Goal: Task Accomplishment & Management: Manage account settings

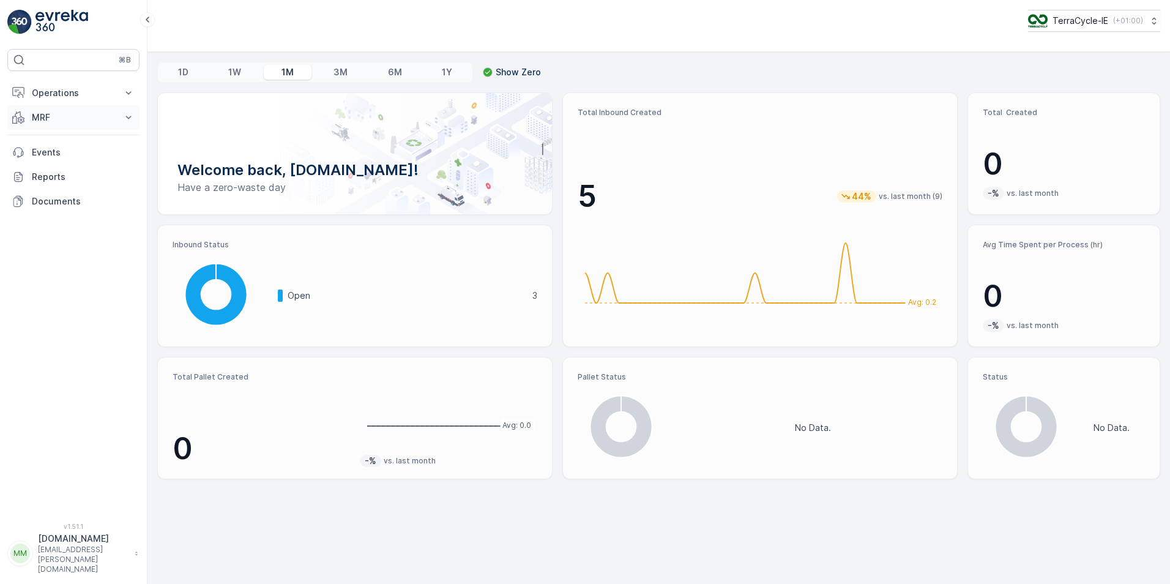
click at [127, 117] on icon at bounding box center [129, 117] width 6 height 3
click at [77, 152] on link "Inbound" at bounding box center [82, 155] width 113 height 17
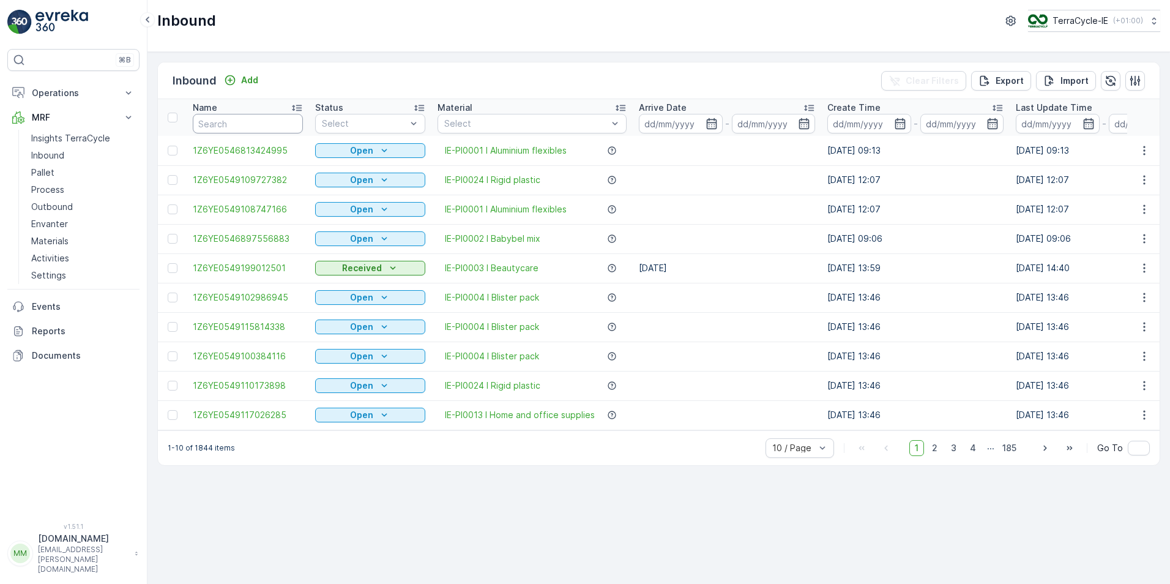
click at [267, 120] on input "text" at bounding box center [248, 124] width 110 height 20
type input "0482"
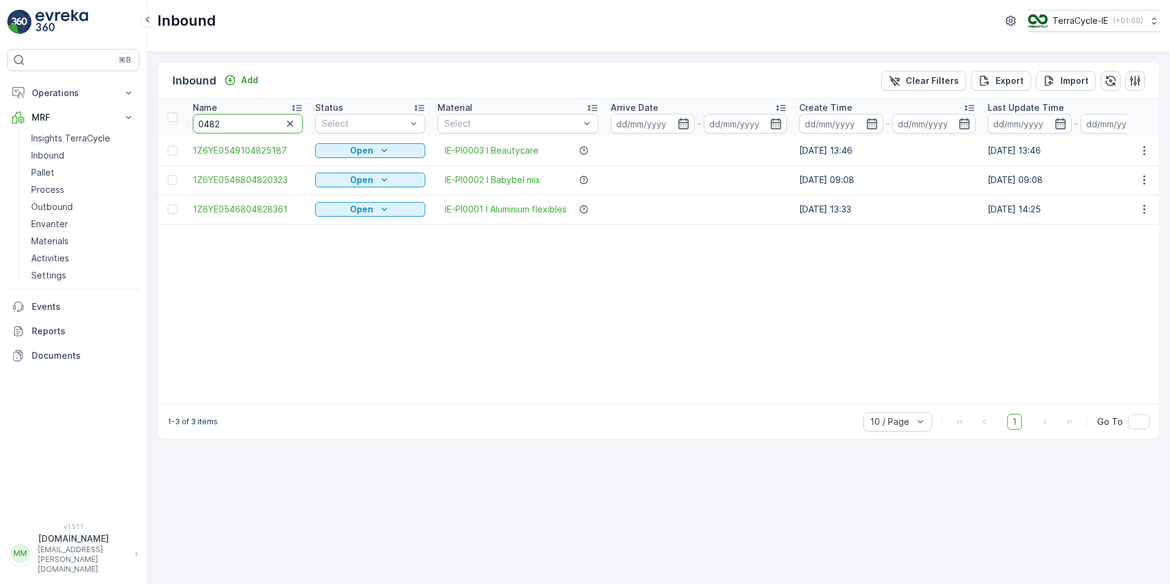
click at [267, 120] on input "0482" at bounding box center [248, 124] width 110 height 20
type input "0482"
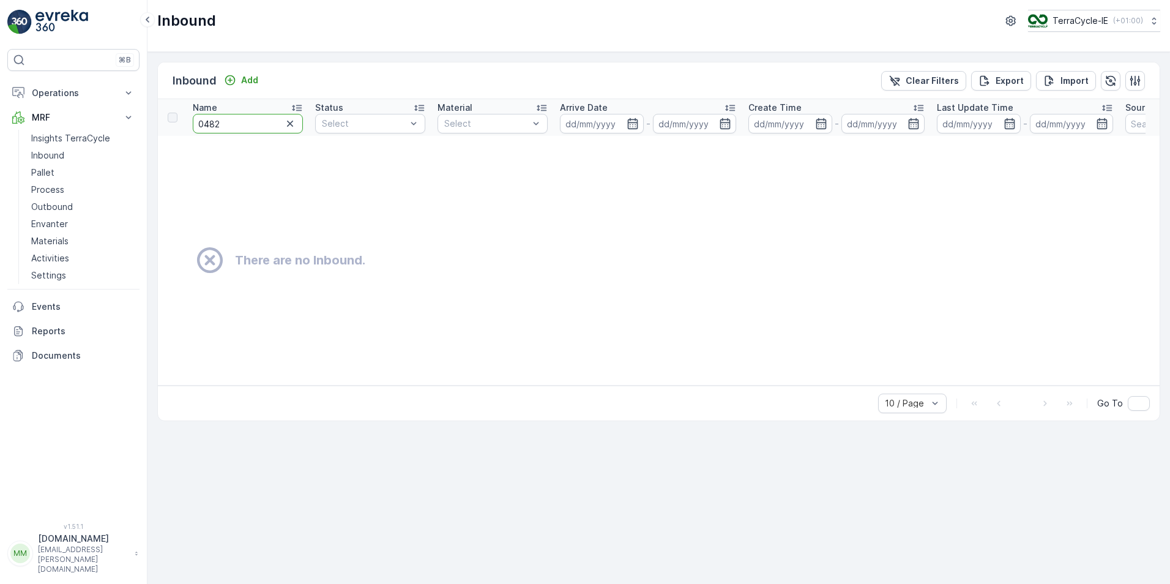
click at [267, 133] on th "Name 0482" at bounding box center [248, 117] width 122 height 37
type input "0482 5187"
click at [223, 124] on input "0482 5187" at bounding box center [248, 124] width 110 height 20
type input "04825187"
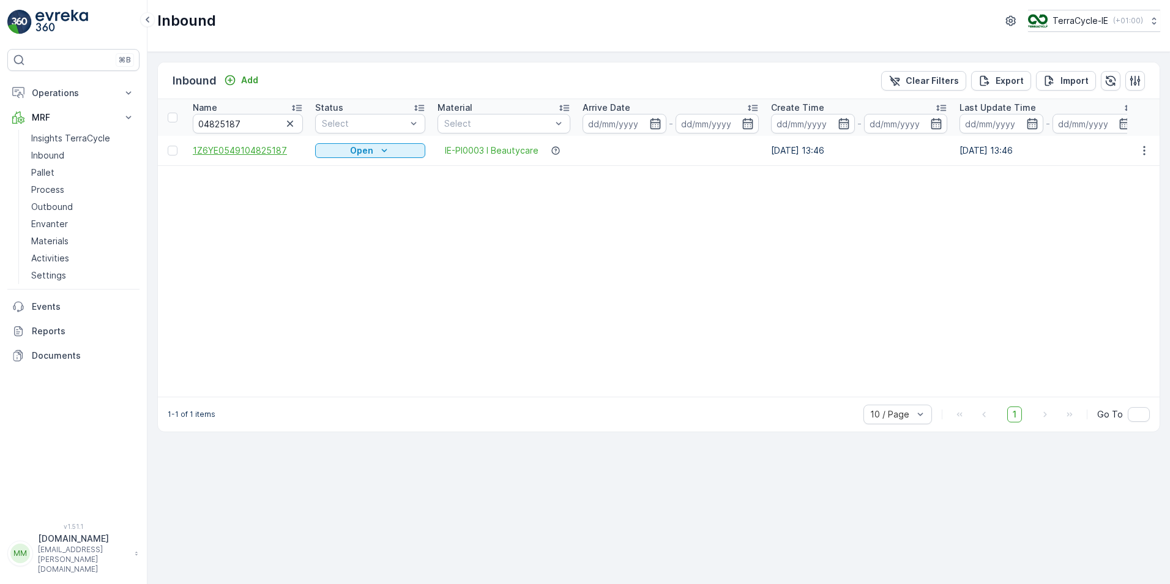
click at [247, 149] on span "1Z6YE0549104825187" at bounding box center [248, 150] width 110 height 12
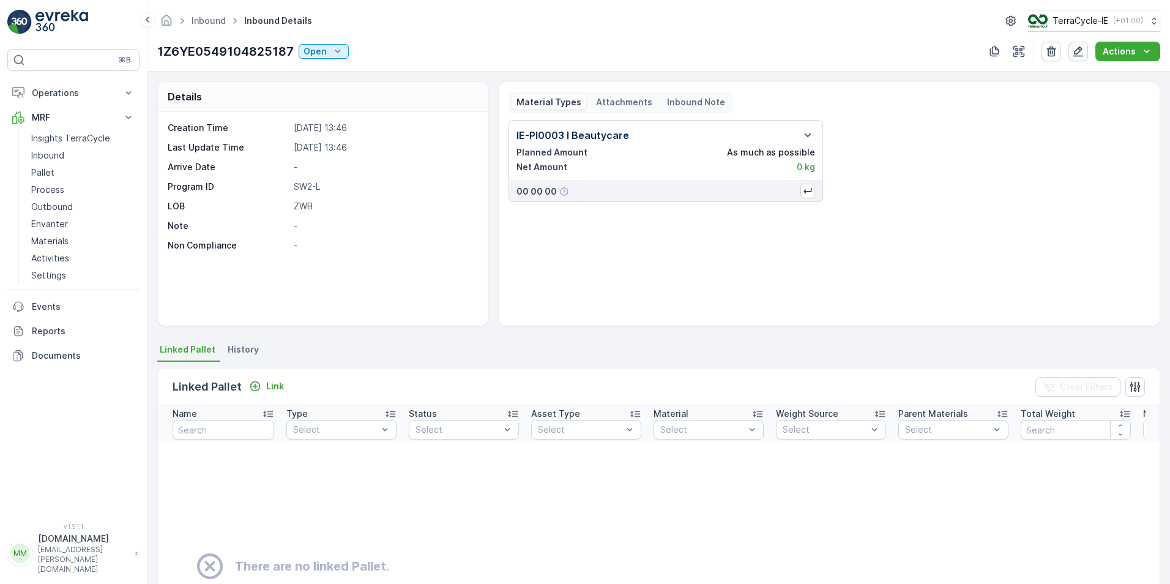
click at [1079, 56] on icon "button" at bounding box center [1078, 52] width 10 height 10
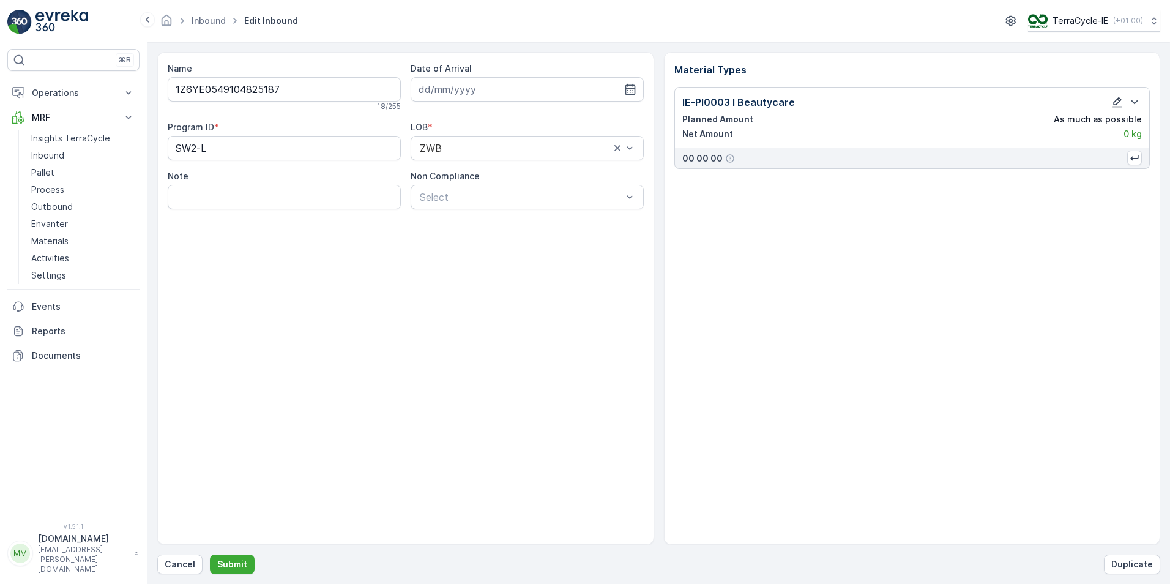
click at [1120, 100] on icon "button" at bounding box center [1117, 102] width 10 height 10
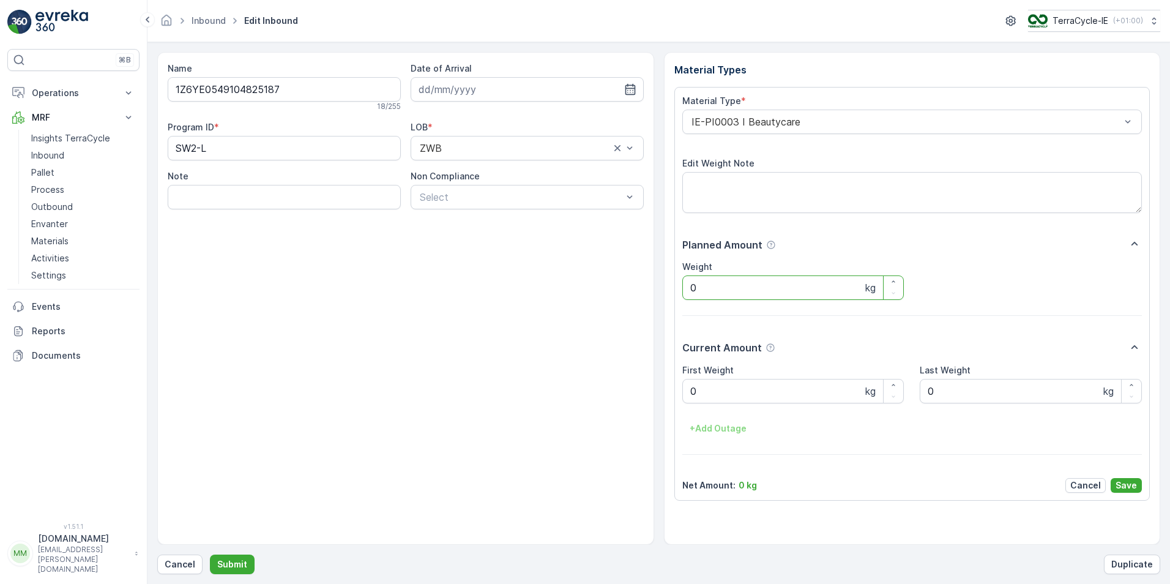
drag, startPoint x: 744, startPoint y: 285, endPoint x: 676, endPoint y: 279, distance: 68.2
click at [676, 286] on div "Material Type * IE-PI0003 I Beautycare Edit Weight Note Planned Amount Weight 0…" at bounding box center [912, 294] width 476 height 414
type input "29.6"
click at [699, 393] on Weight "0" at bounding box center [793, 391] width 222 height 24
type Weight "29.6"
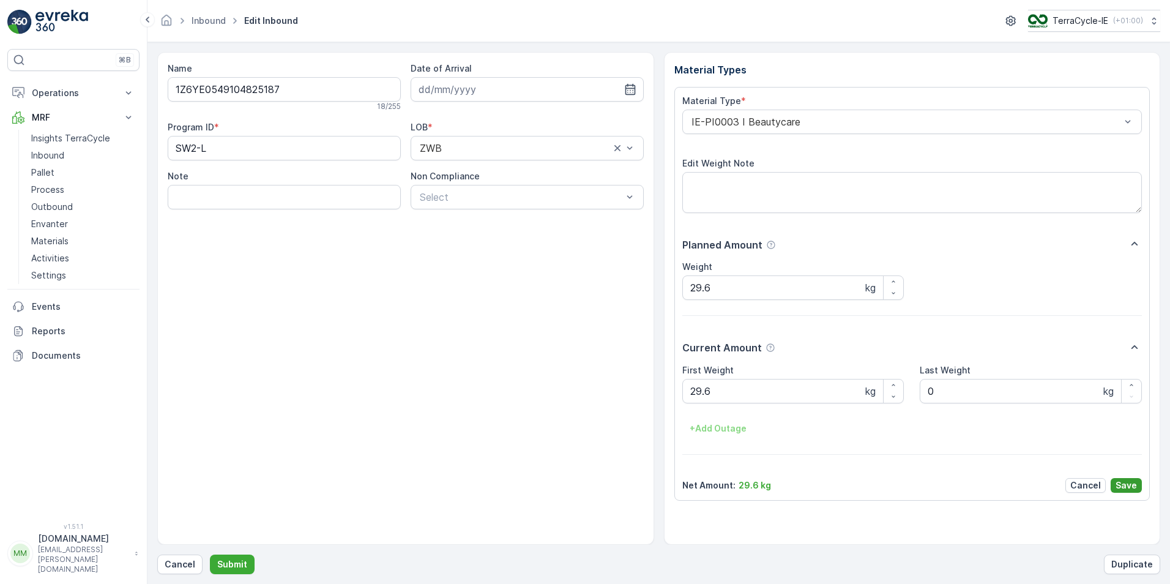
click at [1129, 486] on p "Save" at bounding box center [1125, 485] width 21 height 12
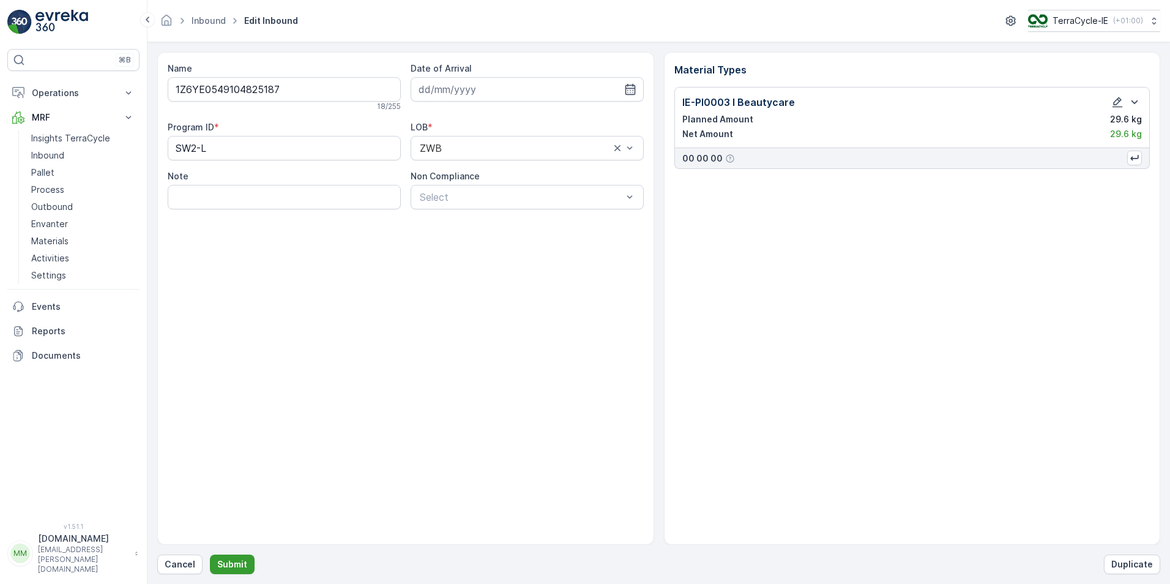
click at [234, 564] on p "Submit" at bounding box center [232, 564] width 30 height 12
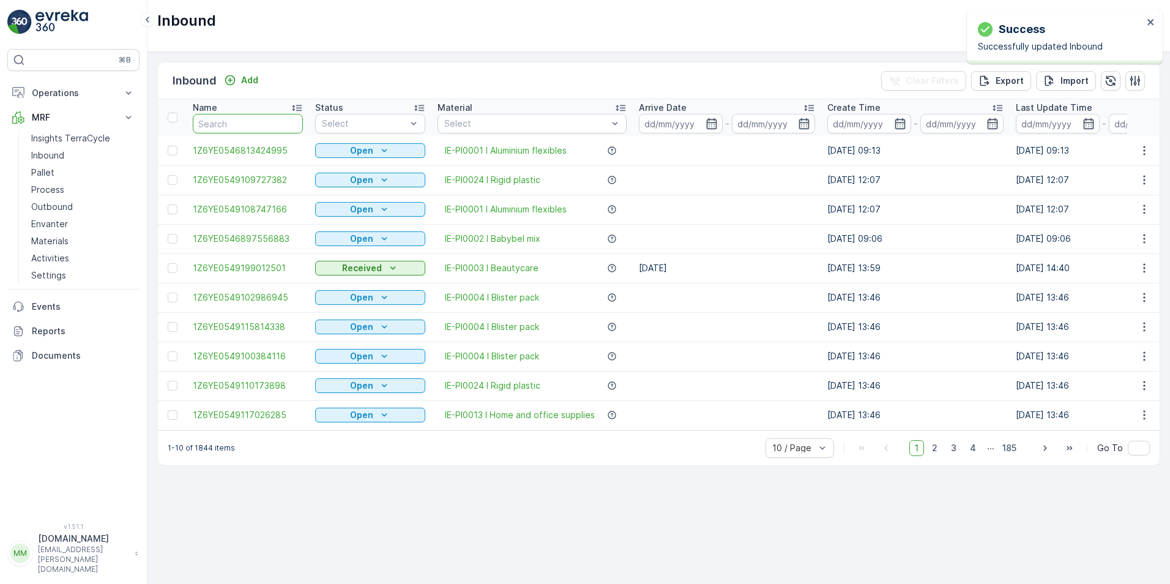
click at [269, 121] on input "text" at bounding box center [248, 124] width 110 height 20
type input "5187"
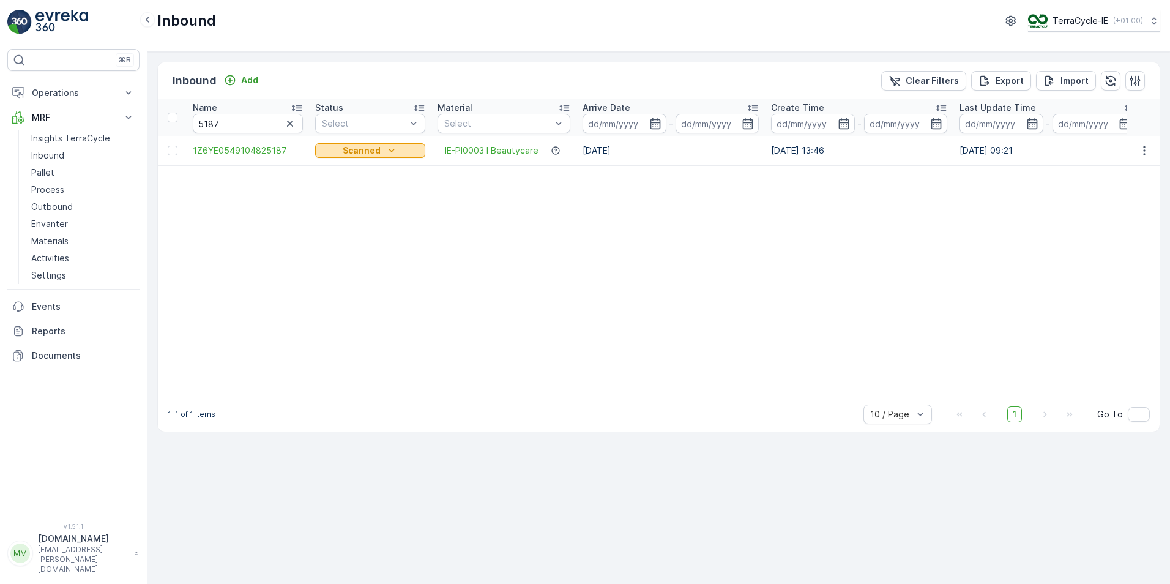
click at [394, 151] on icon "Scanned" at bounding box center [391, 150] width 12 height 12
click at [343, 166] on span "Open" at bounding box center [333, 169] width 23 height 12
click at [258, 148] on span "1Z6YE0549104825187" at bounding box center [248, 150] width 110 height 12
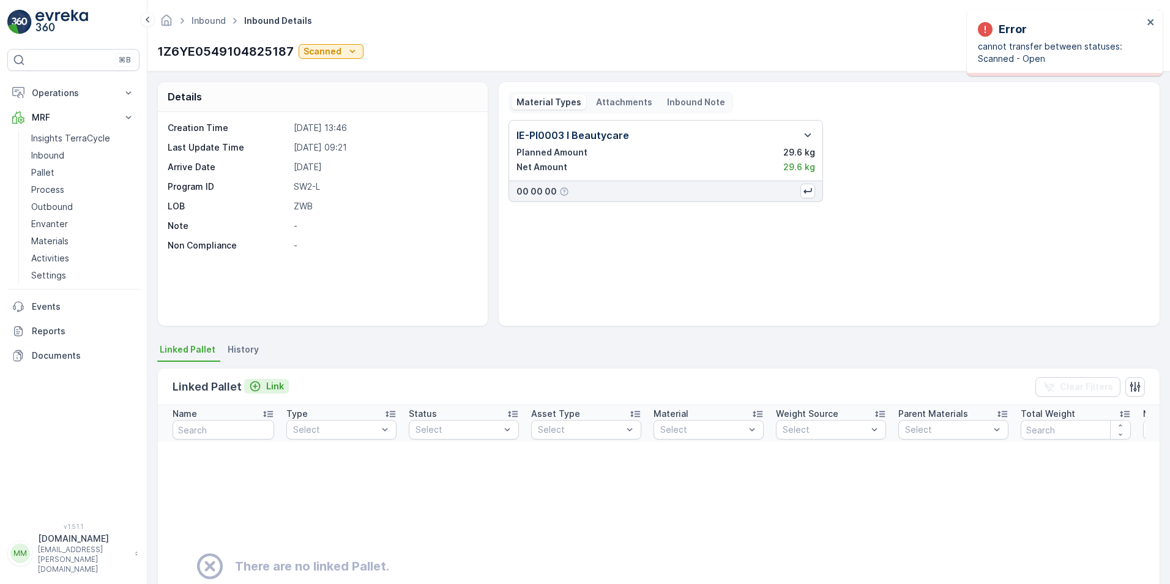
click at [274, 383] on p "Link" at bounding box center [275, 386] width 18 height 12
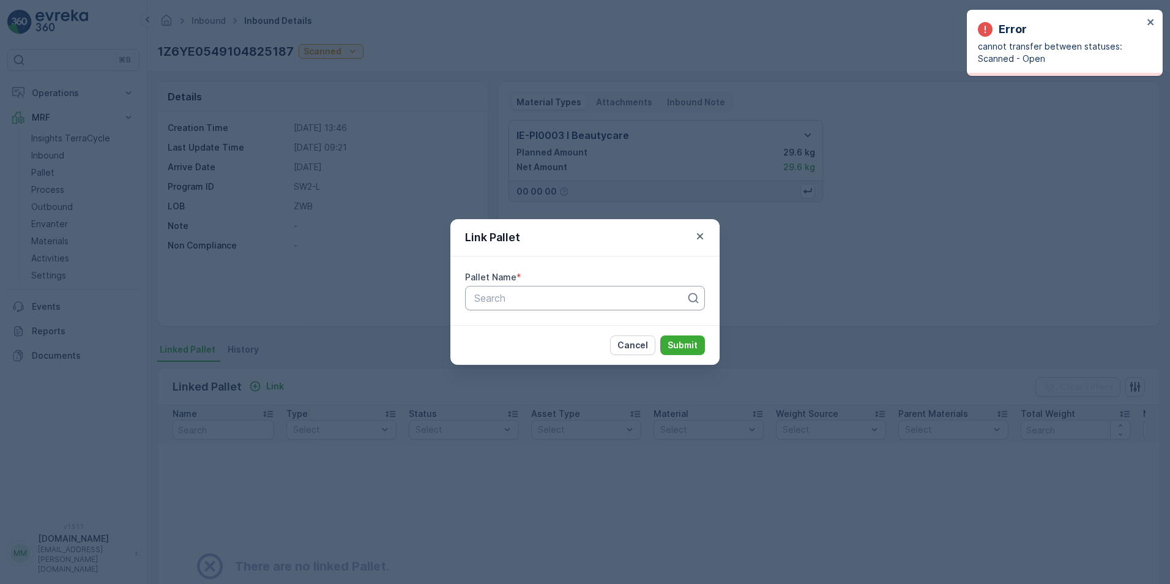
click at [517, 298] on div at bounding box center [580, 297] width 214 height 11
type input "pallet"
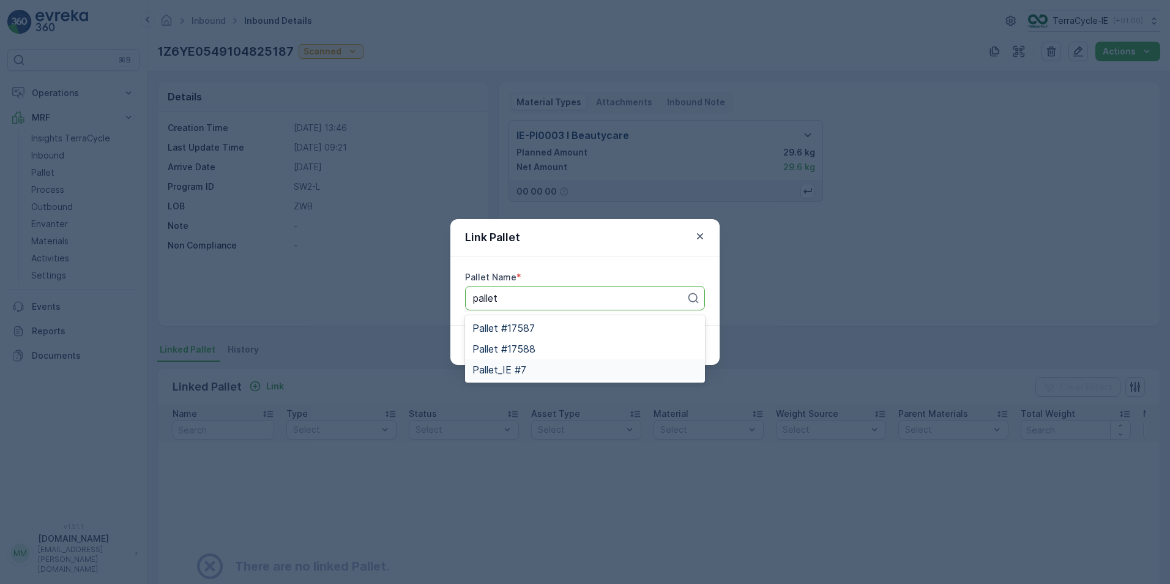
click at [524, 367] on span "Pallet_IE #7" at bounding box center [499, 369] width 54 height 11
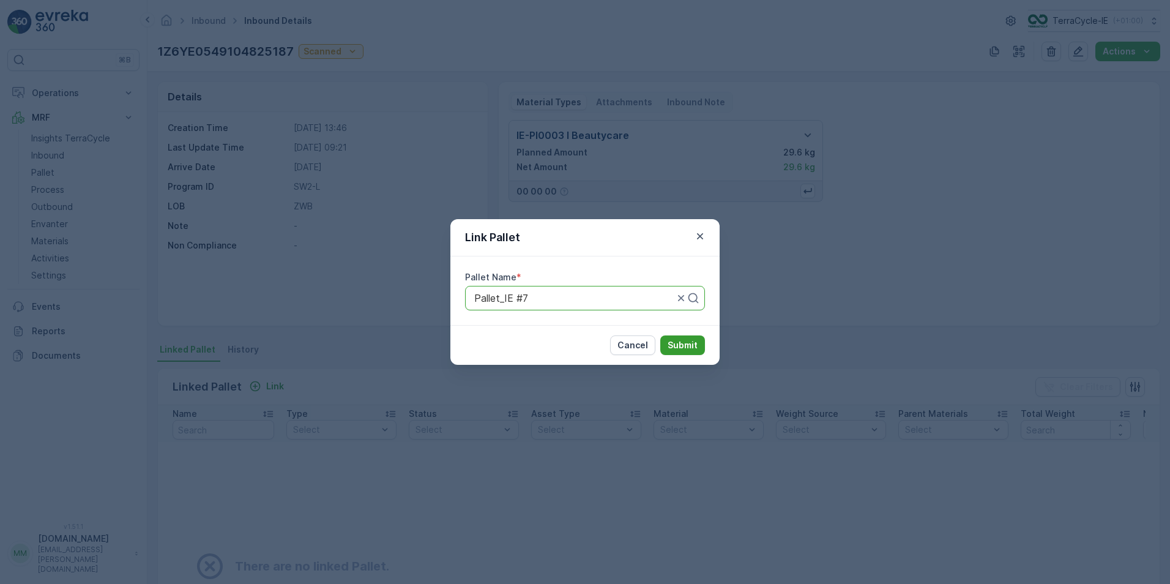
click at [689, 345] on p "Submit" at bounding box center [683, 345] width 30 height 12
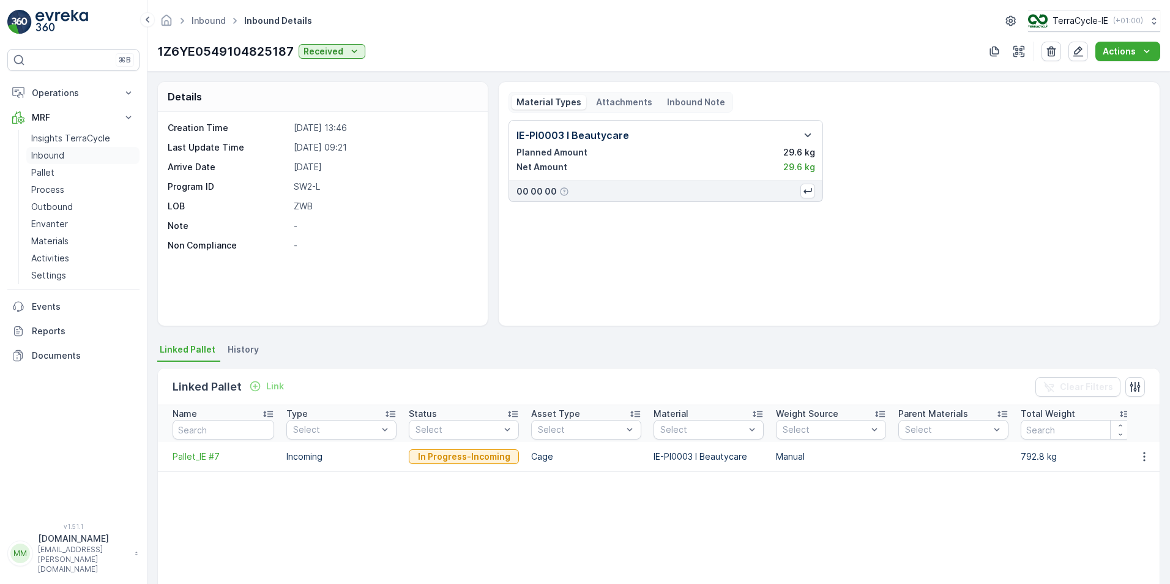
click at [62, 151] on p "Inbound" at bounding box center [47, 155] width 33 height 12
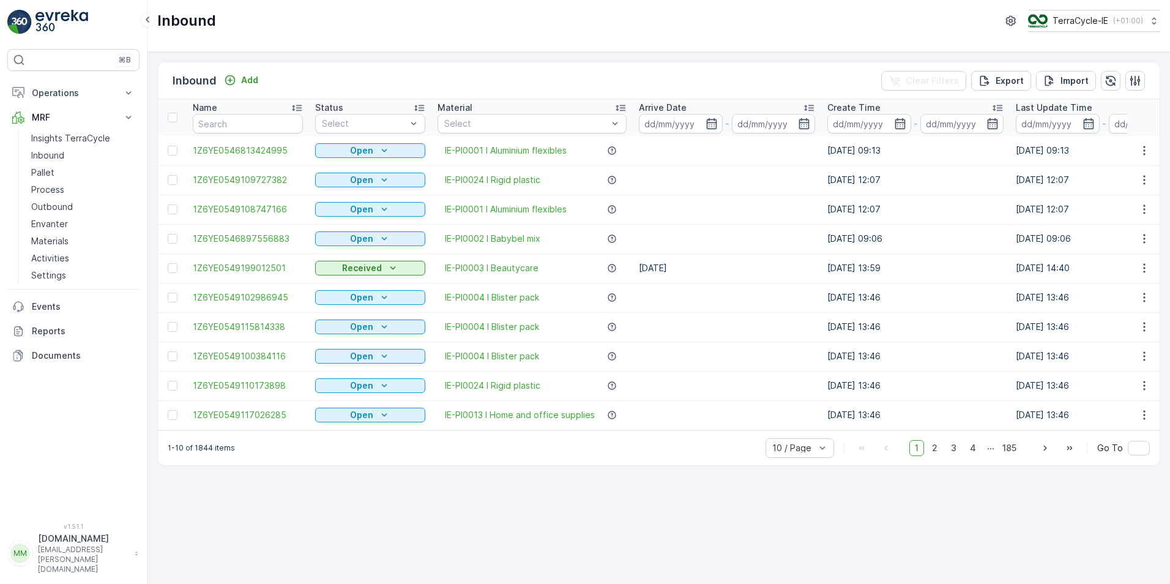
click at [266, 120] on input "text" at bounding box center [248, 124] width 110 height 20
type input "2575"
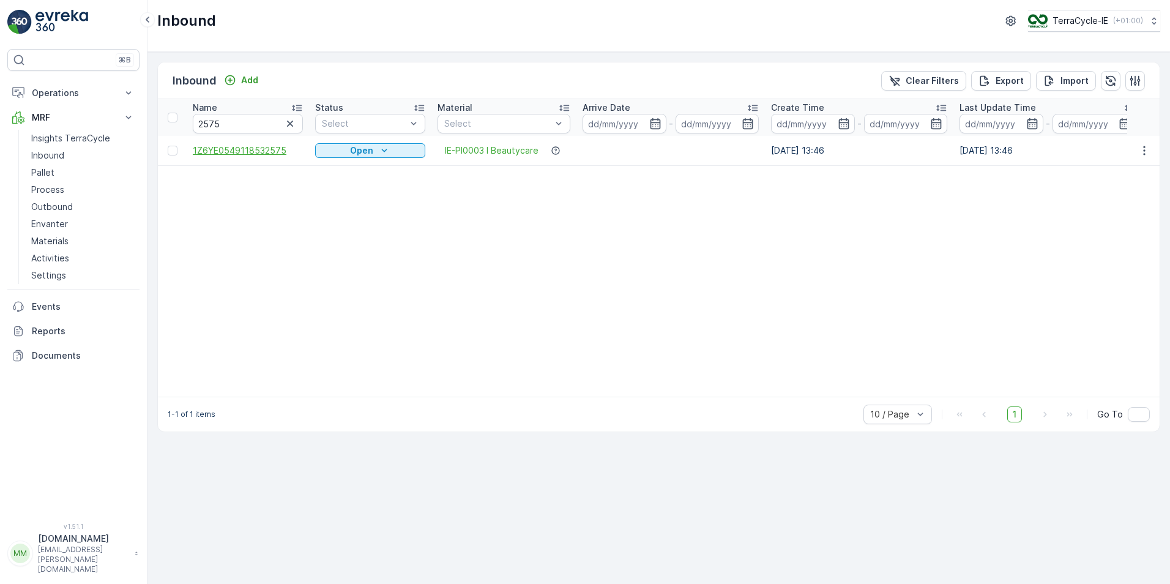
click at [272, 148] on span "1Z6YE0549118532575" at bounding box center [248, 150] width 110 height 12
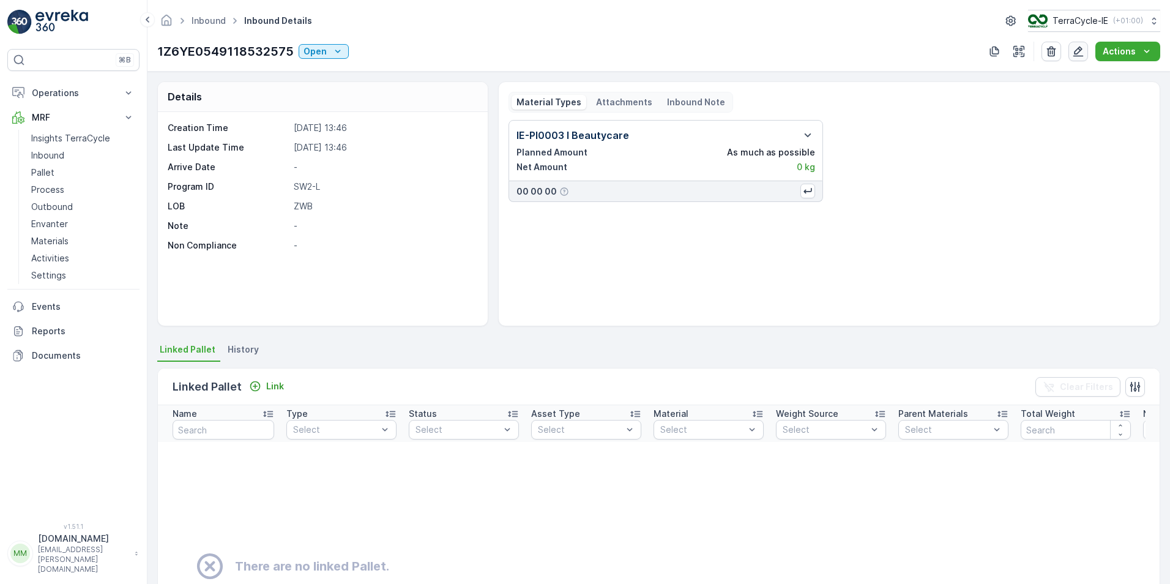
click at [1072, 54] on button "button" at bounding box center [1078, 52] width 20 height 20
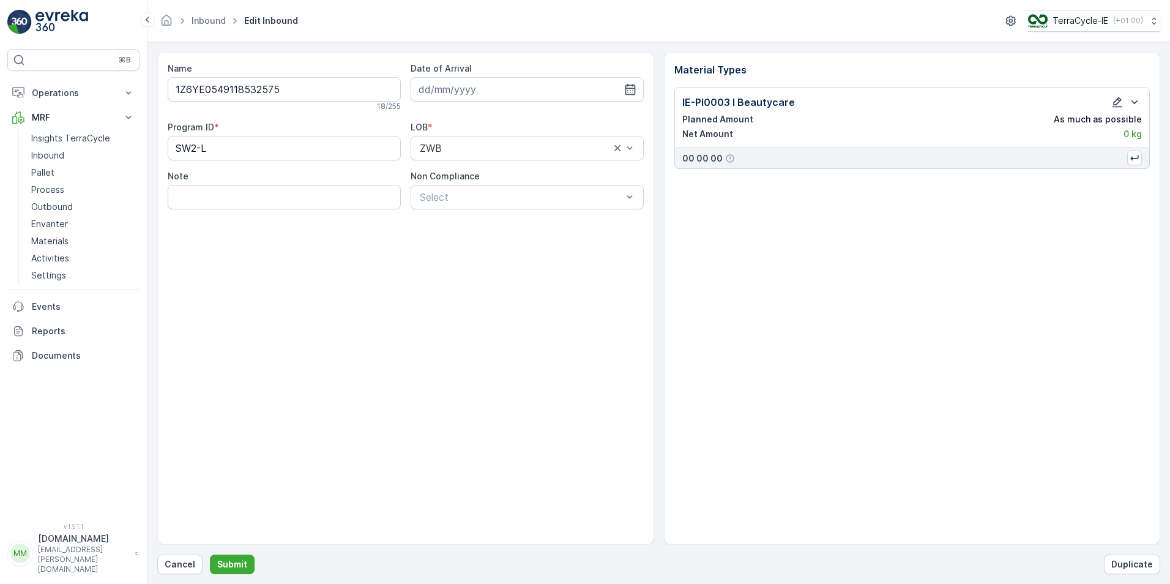
click at [1112, 100] on icon "button" at bounding box center [1117, 102] width 12 height 12
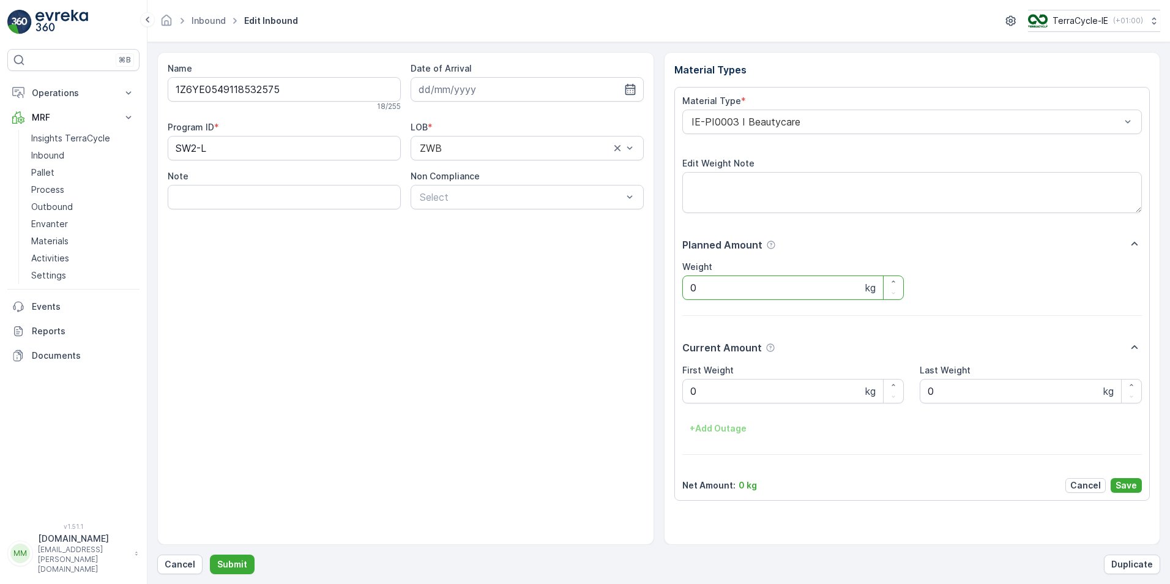
drag, startPoint x: 710, startPoint y: 284, endPoint x: 672, endPoint y: 285, distance: 37.3
click at [674, 286] on div "Material Type * IE-PI0003 I Beautycare Edit Weight Note Planned Amount Weight 0…" at bounding box center [912, 294] width 476 height 414
type input "26.3"
click at [697, 390] on Weight "0" at bounding box center [793, 391] width 222 height 24
type Weight "26.3"
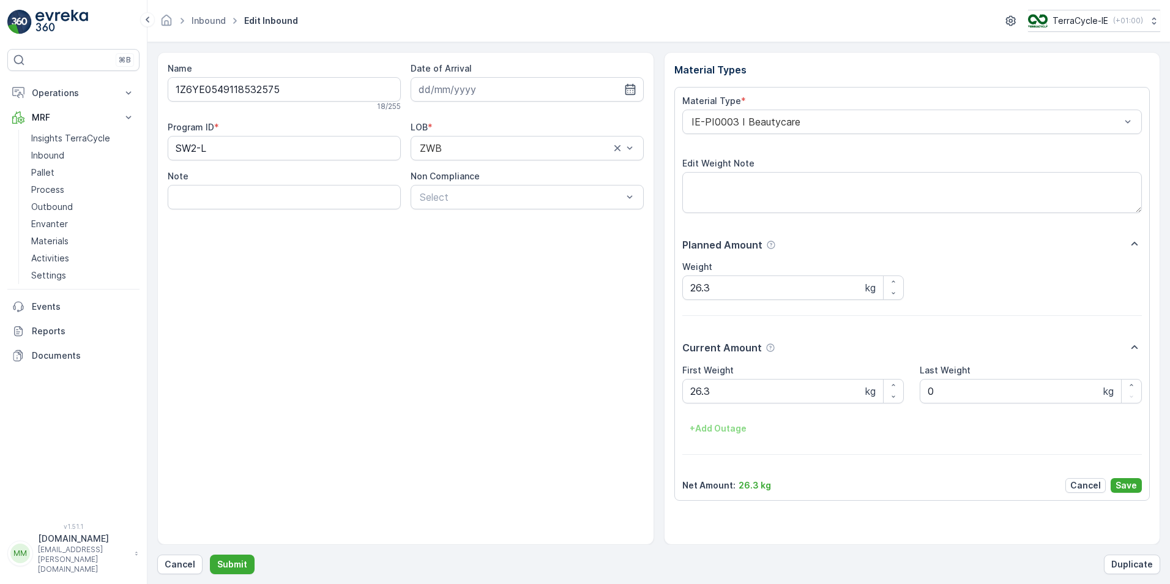
drag, startPoint x: 1127, startPoint y: 487, endPoint x: 1137, endPoint y: 486, distance: 9.8
click at [1132, 487] on p "Save" at bounding box center [1125, 485] width 21 height 12
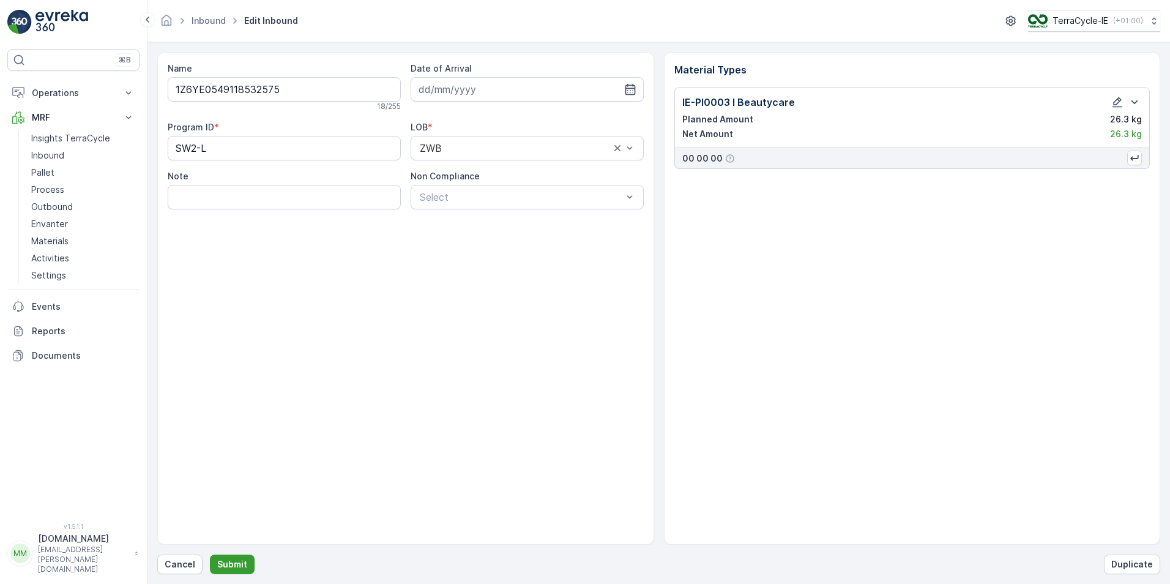
click at [241, 561] on p "Submit" at bounding box center [232, 564] width 30 height 12
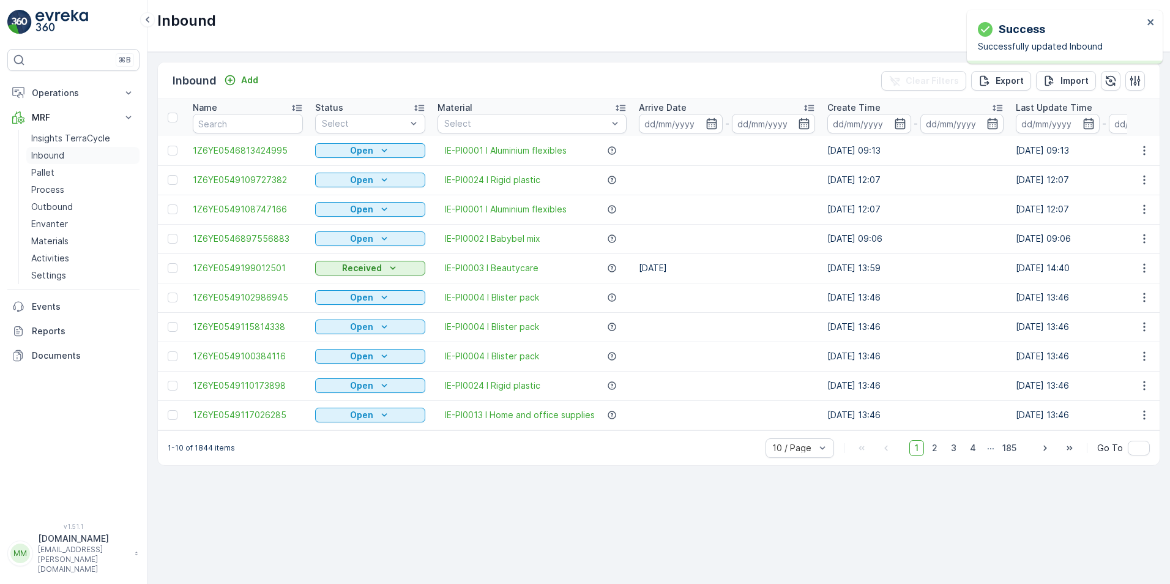
click at [45, 155] on p "Inbound" at bounding box center [47, 155] width 33 height 12
click at [229, 116] on input "text" at bounding box center [248, 124] width 110 height 20
type input "2575"
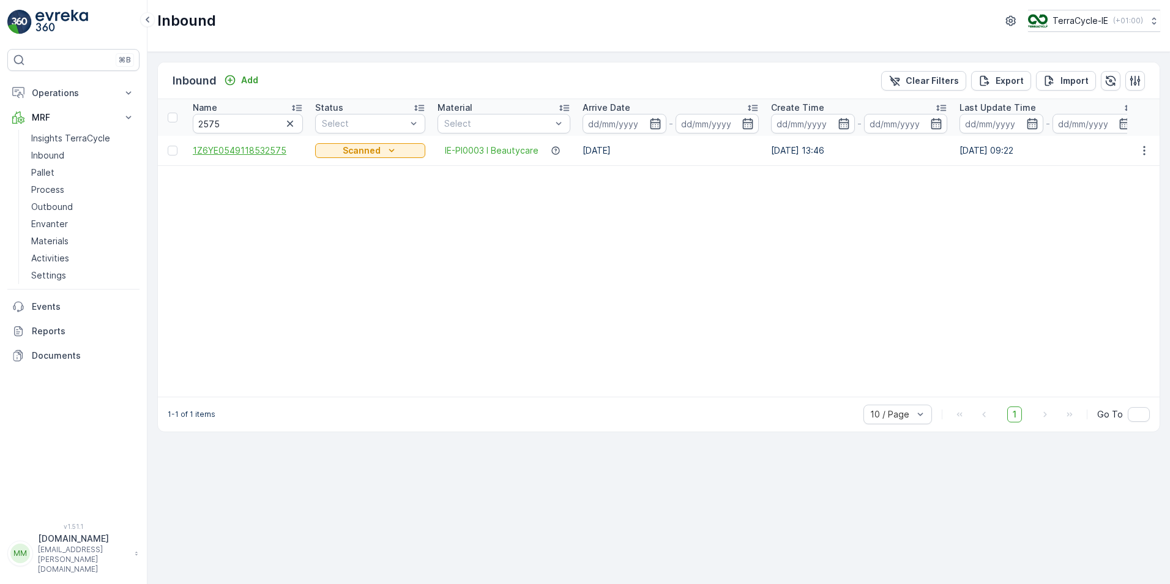
click at [275, 152] on span "1Z6YE0549118532575" at bounding box center [248, 150] width 110 height 12
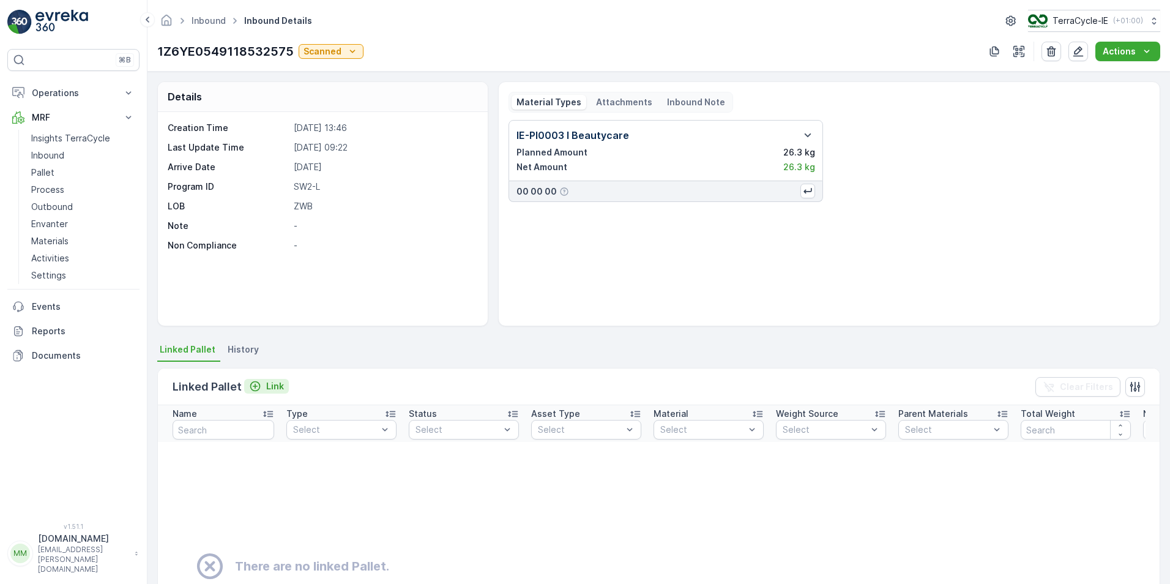
click at [269, 384] on p "Link" at bounding box center [275, 386] width 18 height 12
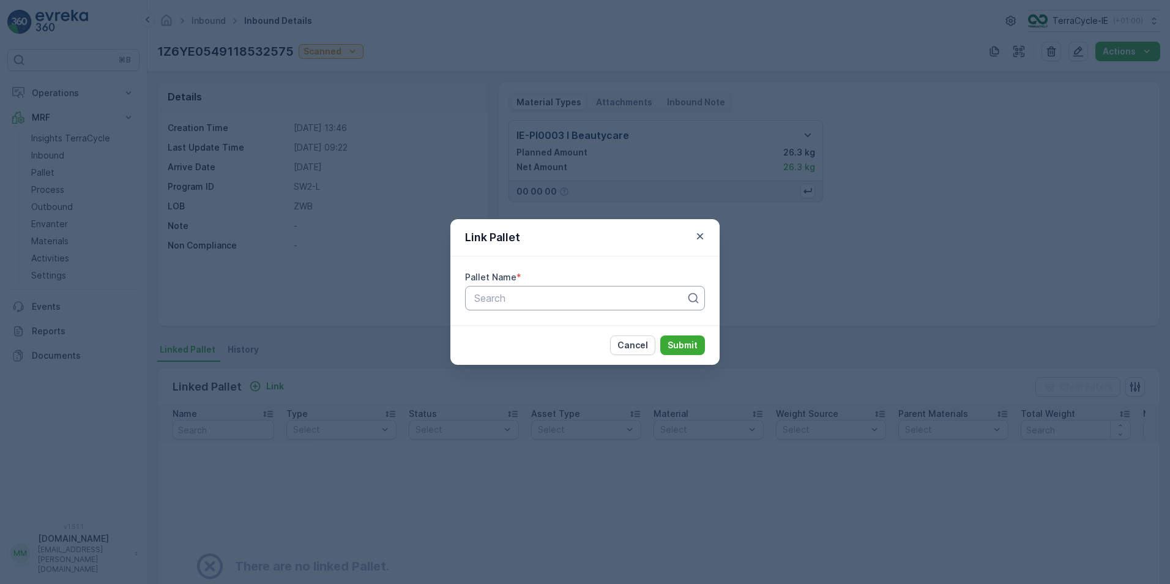
click at [489, 298] on div at bounding box center [580, 297] width 214 height 11
type input "pallet"
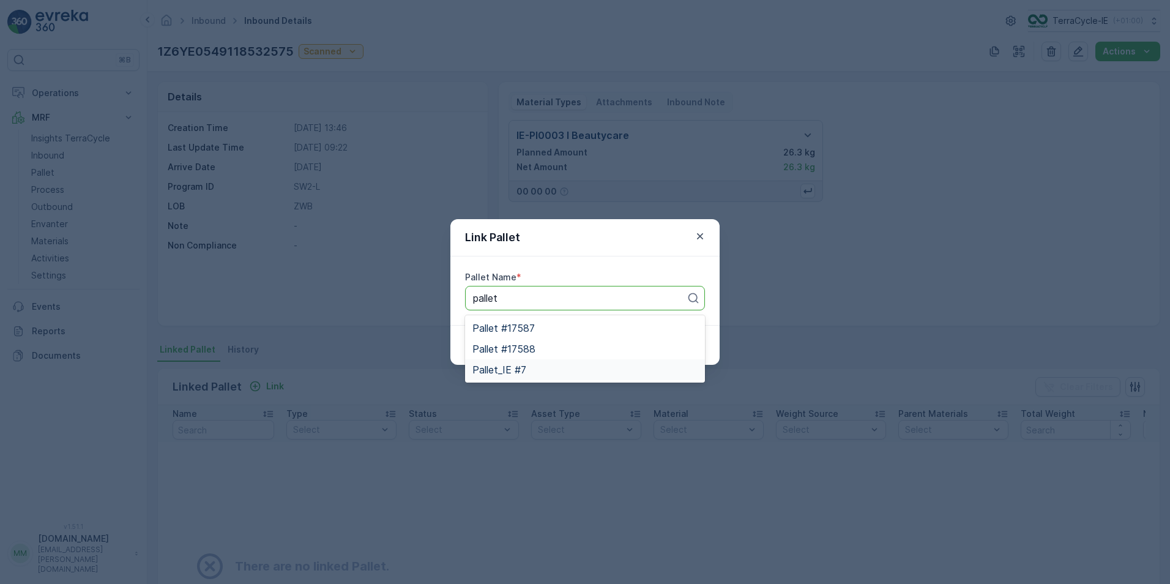
click at [515, 369] on span "Pallet_IE #7" at bounding box center [499, 369] width 54 height 11
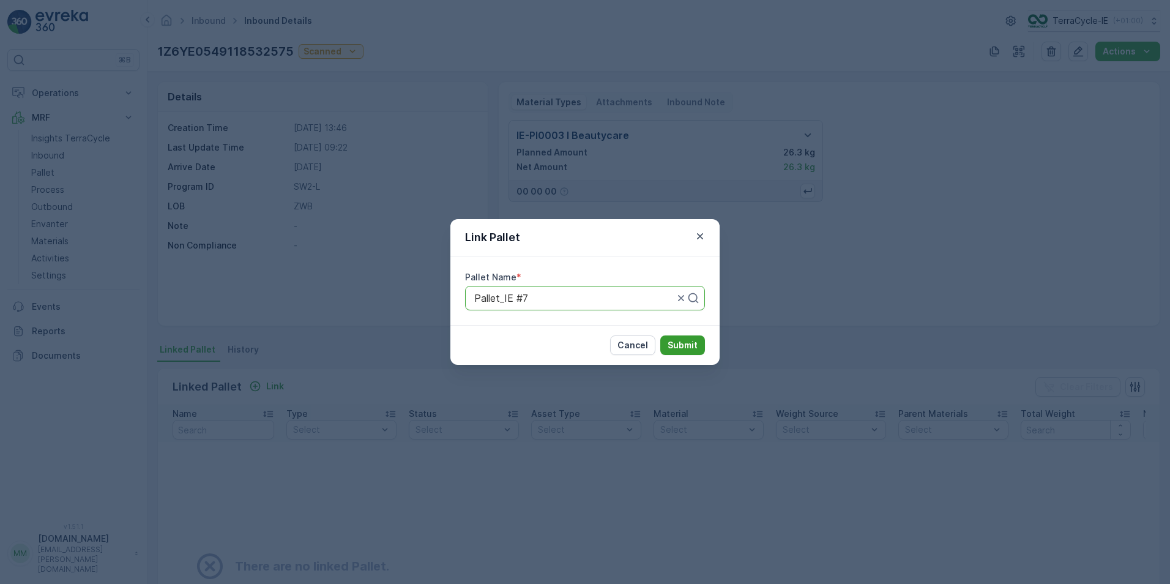
click at [702, 341] on button "Submit" at bounding box center [682, 345] width 45 height 20
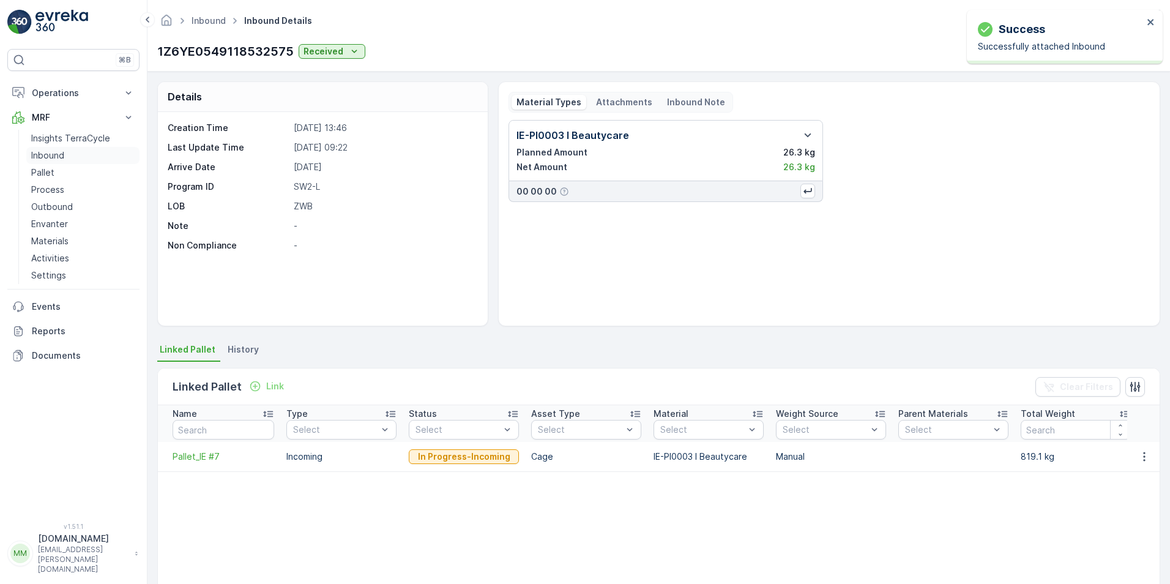
click at [60, 155] on p "Inbound" at bounding box center [47, 155] width 33 height 12
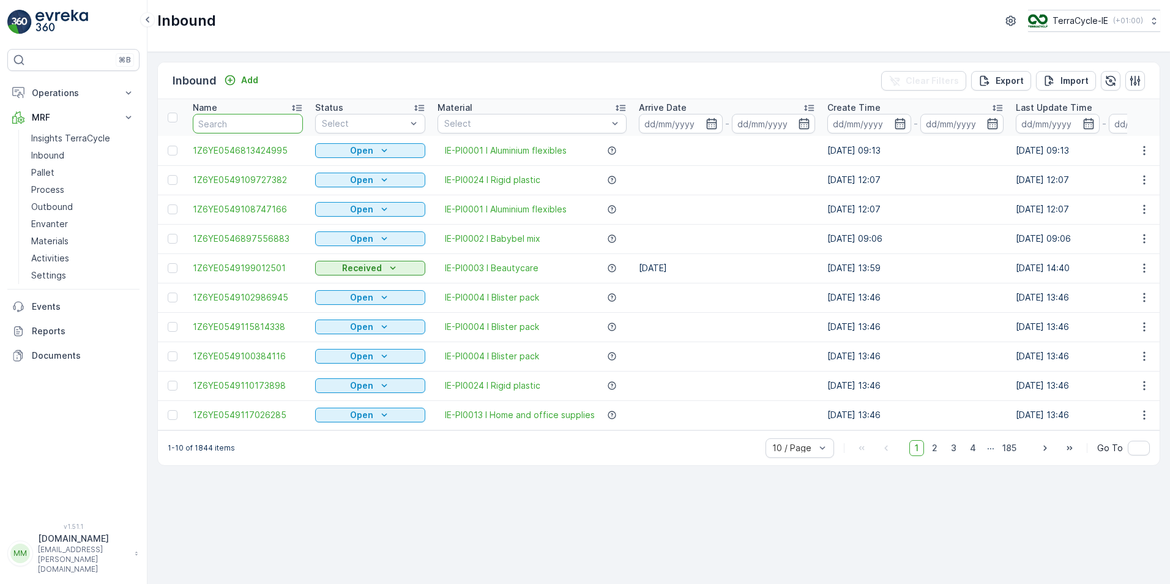
click at [228, 121] on input "text" at bounding box center [248, 124] width 110 height 20
type input "2794"
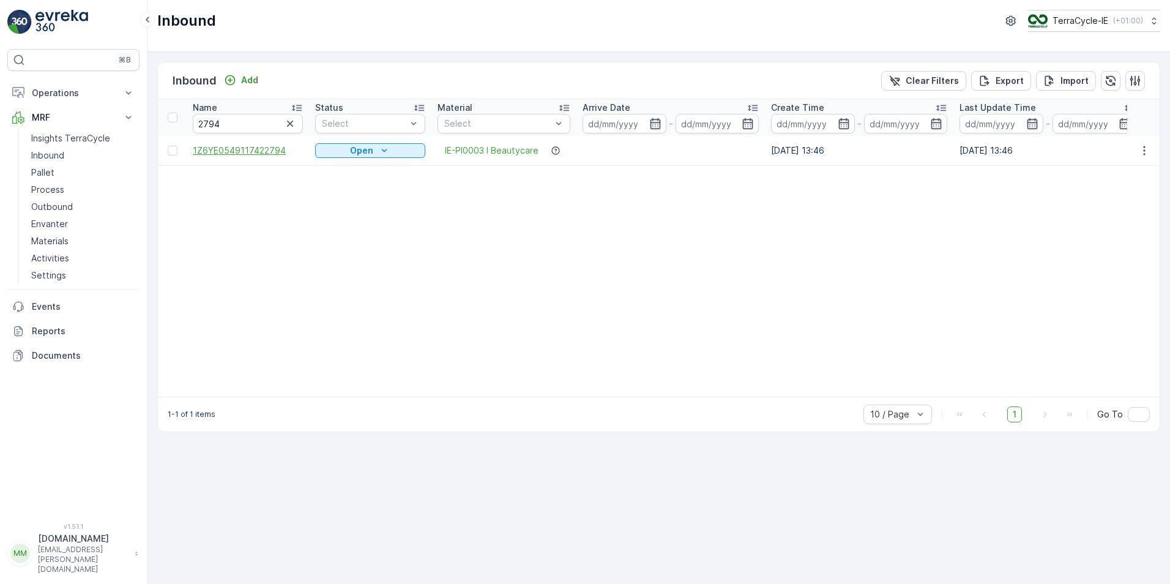
click at [261, 151] on span "1Z6YE0549117422794" at bounding box center [248, 150] width 110 height 12
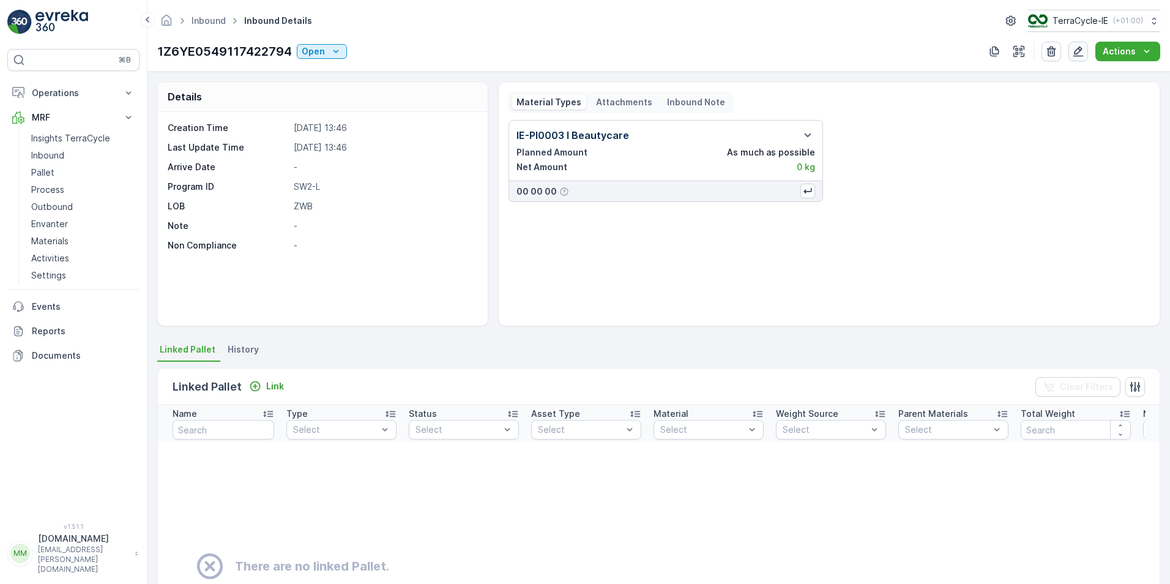
click at [1081, 58] on button "button" at bounding box center [1078, 52] width 20 height 20
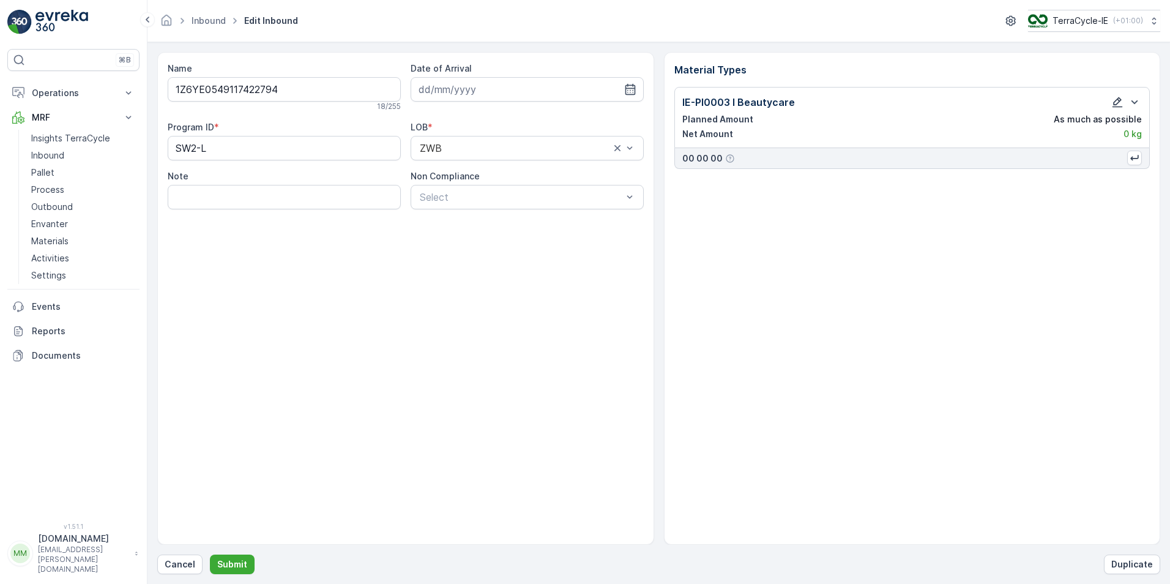
click at [1115, 103] on icon "button" at bounding box center [1117, 102] width 12 height 12
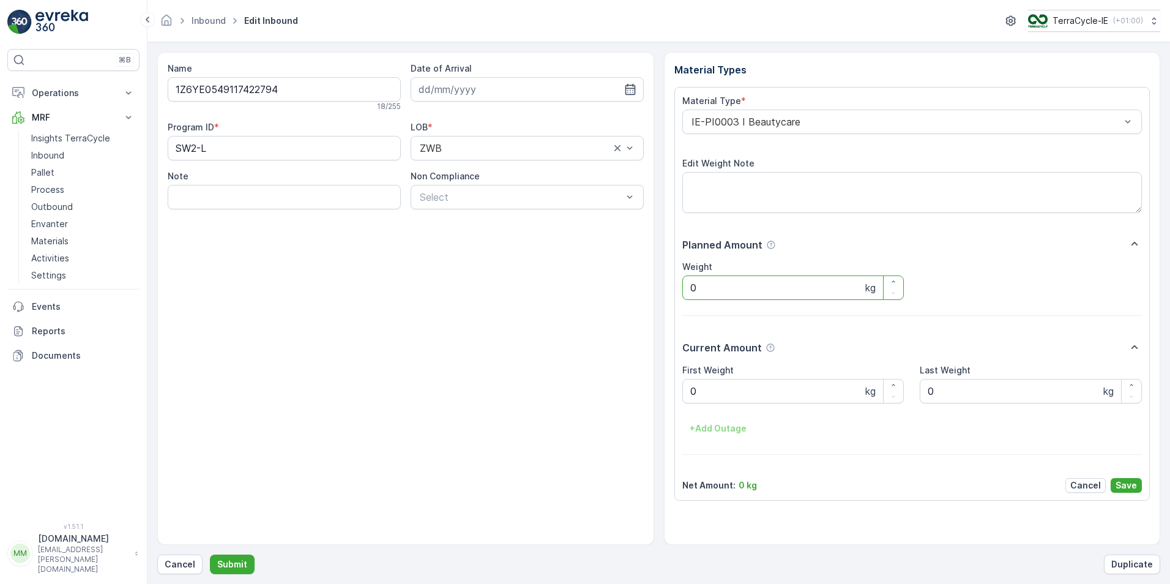
drag, startPoint x: 716, startPoint y: 288, endPoint x: 659, endPoint y: 286, distance: 57.0
click at [660, 288] on div "Name 1Z6YE0549117422794 18 / 255 Date of Arrival Program ID * SW2-L LOB * ZWB N…" at bounding box center [658, 298] width 1003 height 493
type input "21.6"
drag, startPoint x: 713, startPoint y: 388, endPoint x: 680, endPoint y: 390, distance: 32.5
click at [682, 390] on Weight "0" at bounding box center [793, 391] width 222 height 24
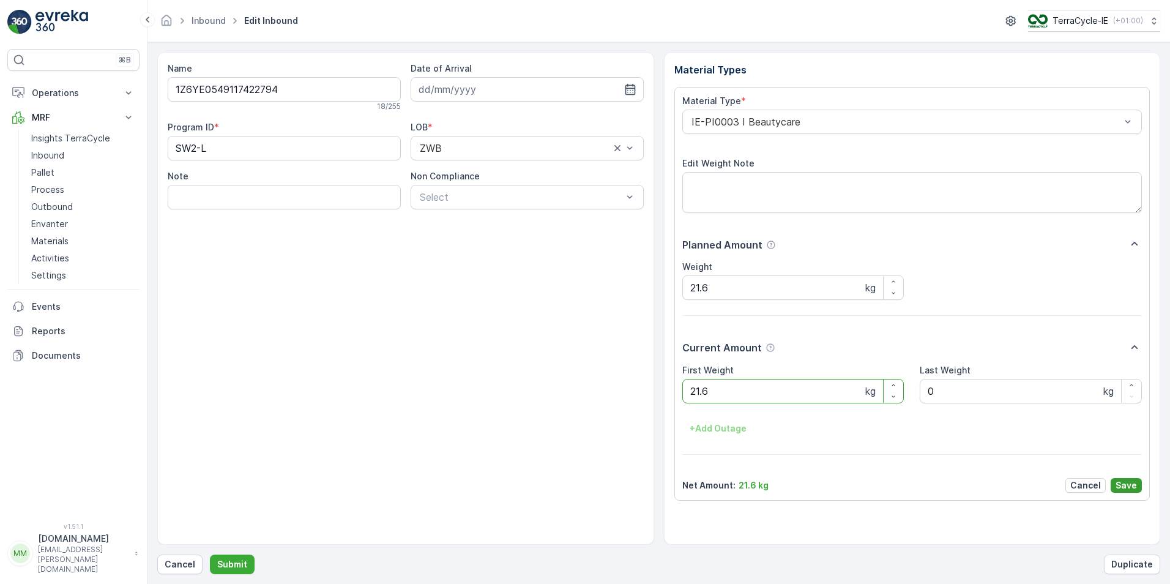
type Weight "21.6"
click at [1128, 483] on p "Save" at bounding box center [1125, 485] width 21 height 12
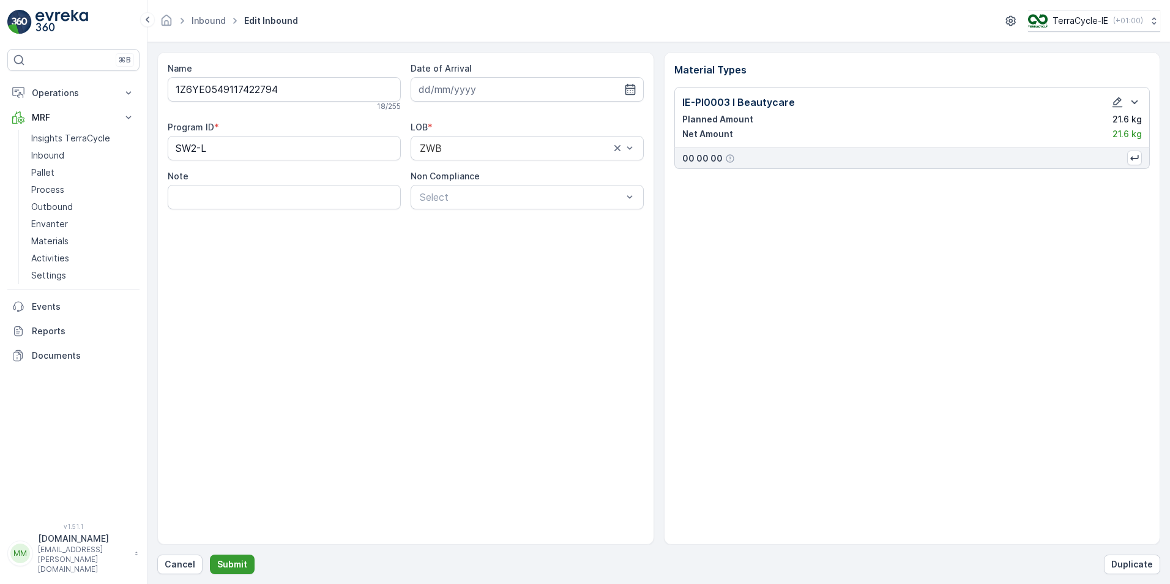
click at [218, 565] on p "Submit" at bounding box center [232, 564] width 30 height 12
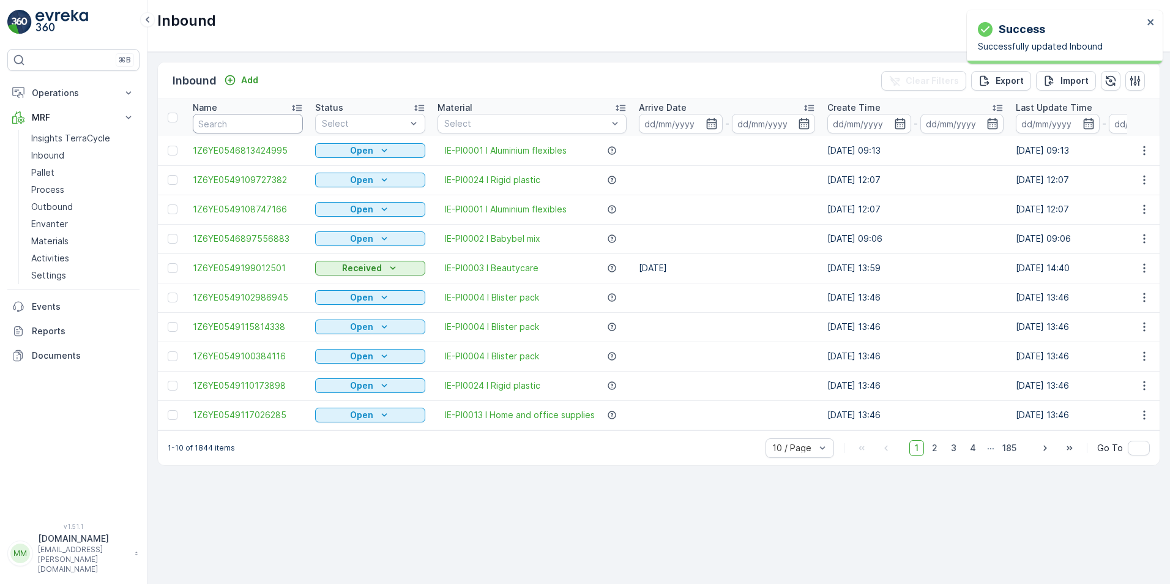
click at [264, 117] on input "text" at bounding box center [248, 124] width 110 height 20
type input "2794"
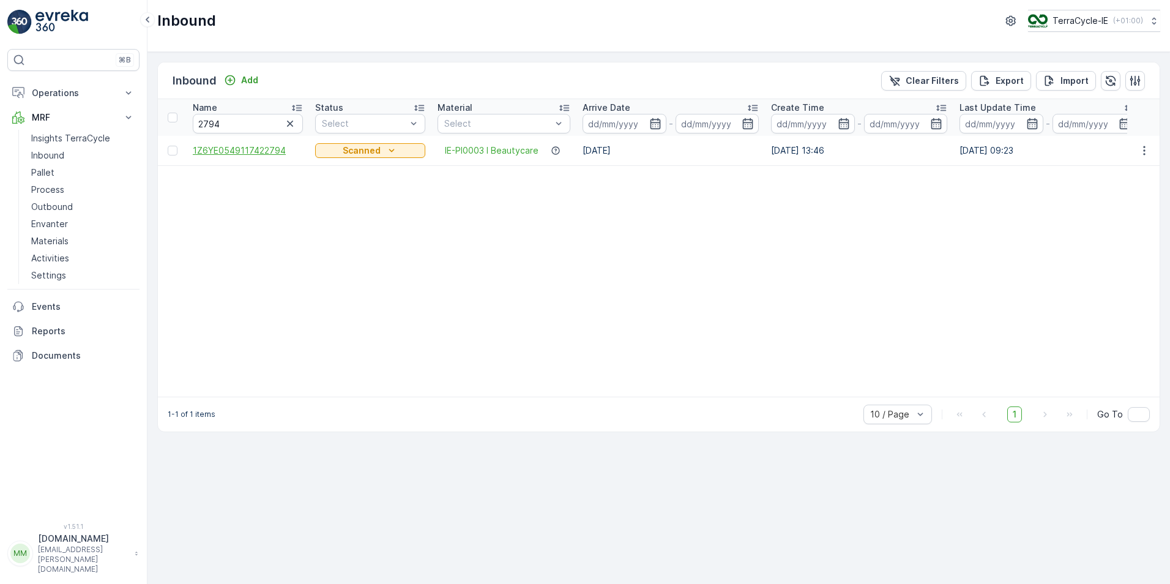
click at [262, 156] on span "1Z6YE0549117422794" at bounding box center [248, 150] width 110 height 12
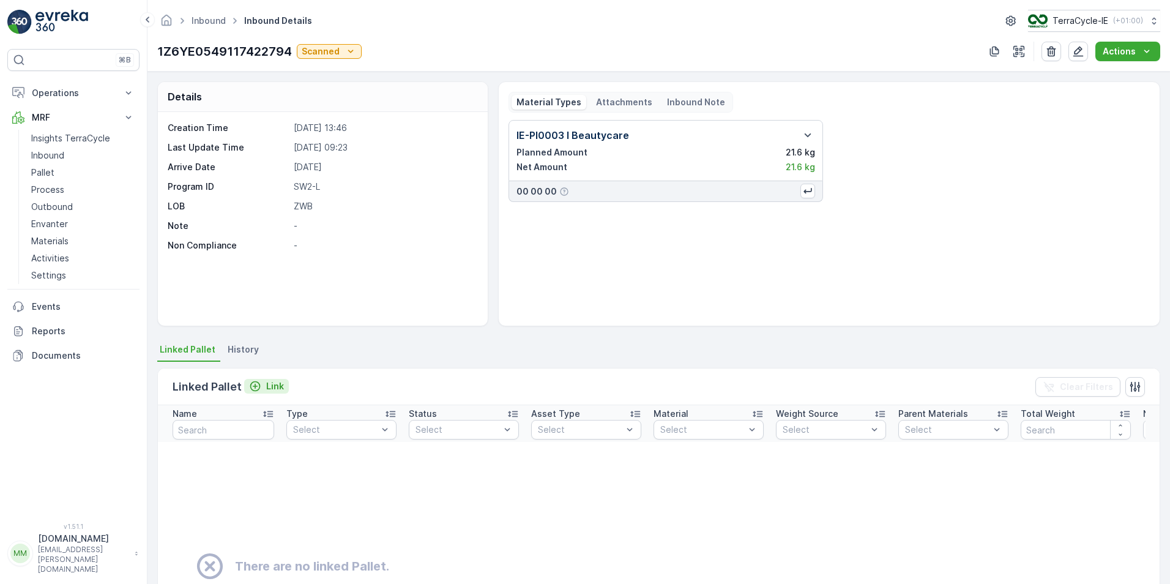
click at [264, 381] on div "Link" at bounding box center [266, 386] width 35 height 12
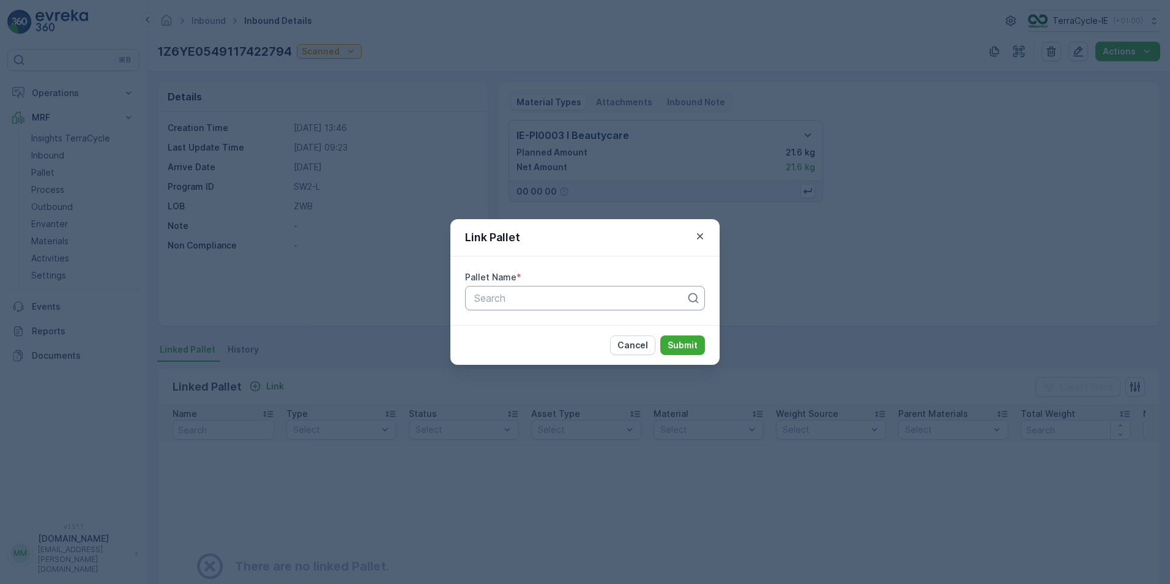
click at [537, 301] on div at bounding box center [580, 297] width 214 height 11
type input "pallet"
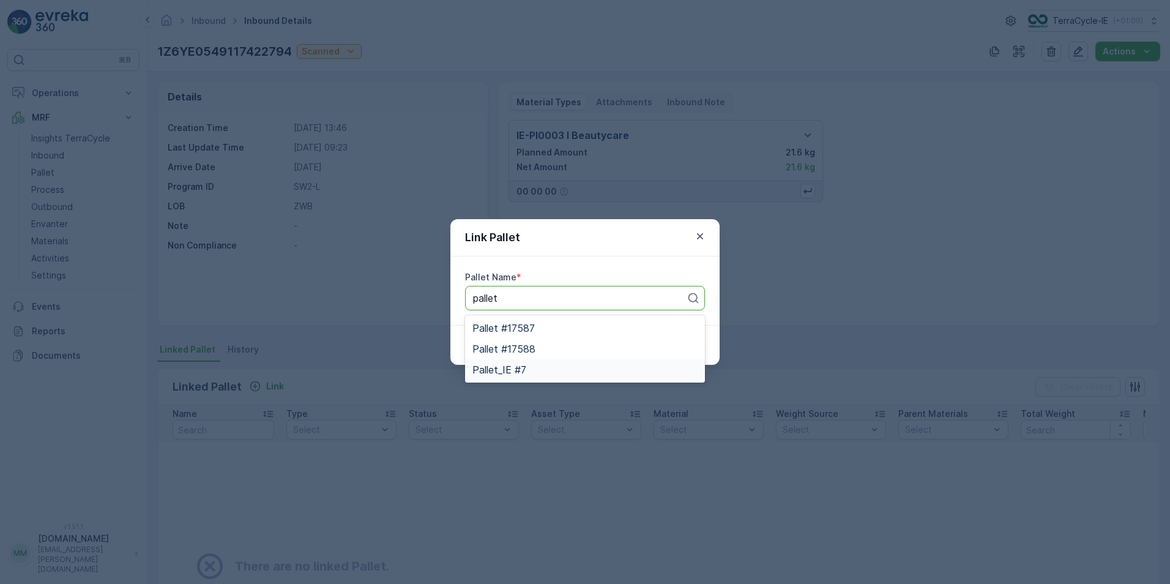
click at [516, 375] on span "Pallet_IE #7" at bounding box center [499, 369] width 54 height 11
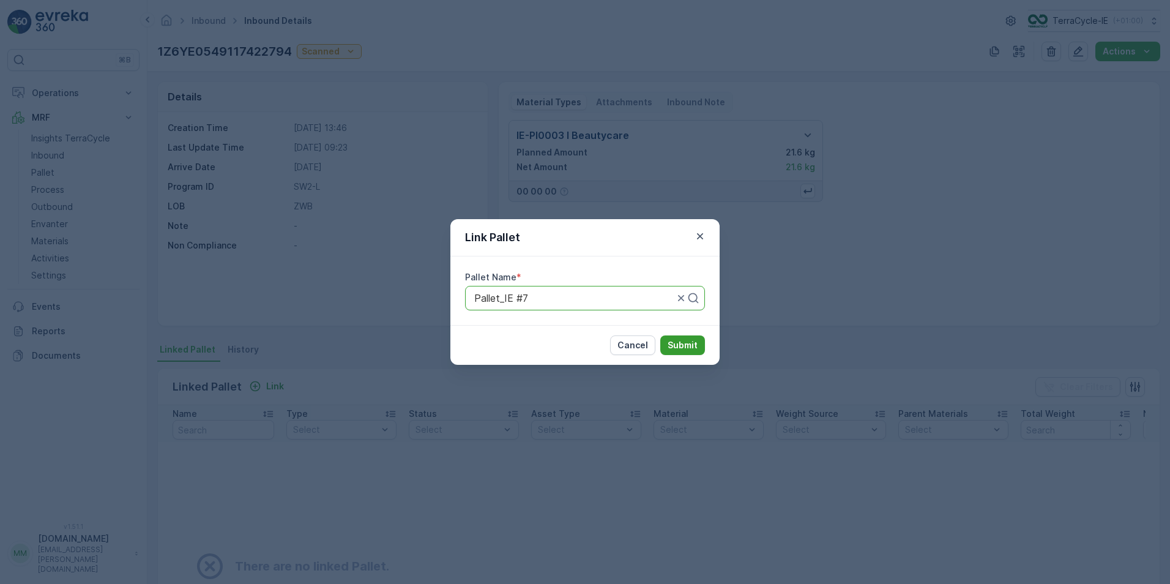
click at [702, 343] on button "Submit" at bounding box center [682, 345] width 45 height 20
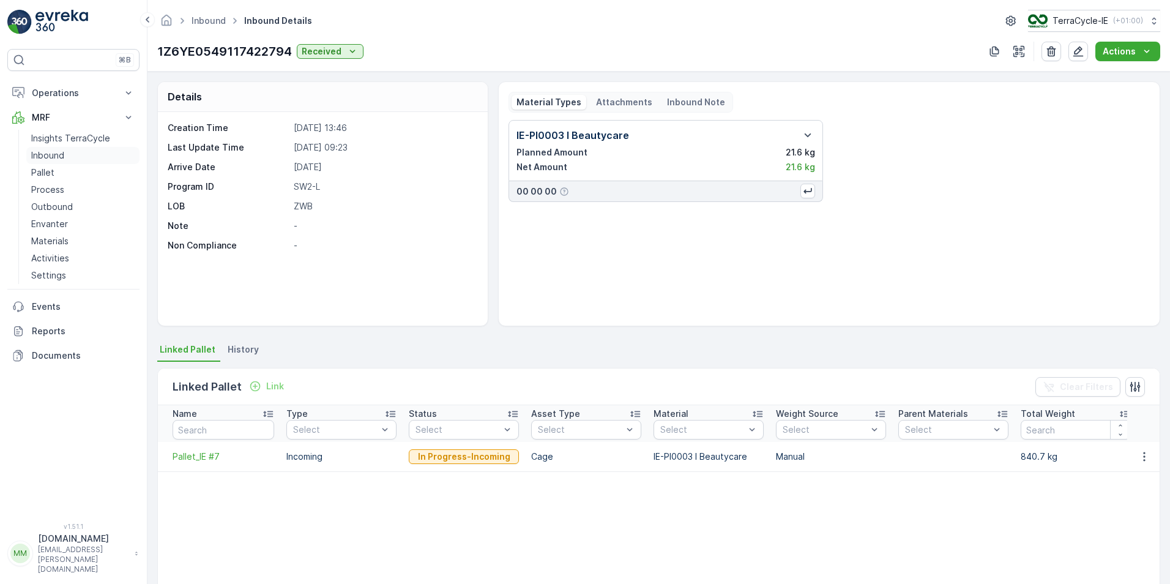
click at [59, 152] on p "Inbound" at bounding box center [47, 155] width 33 height 12
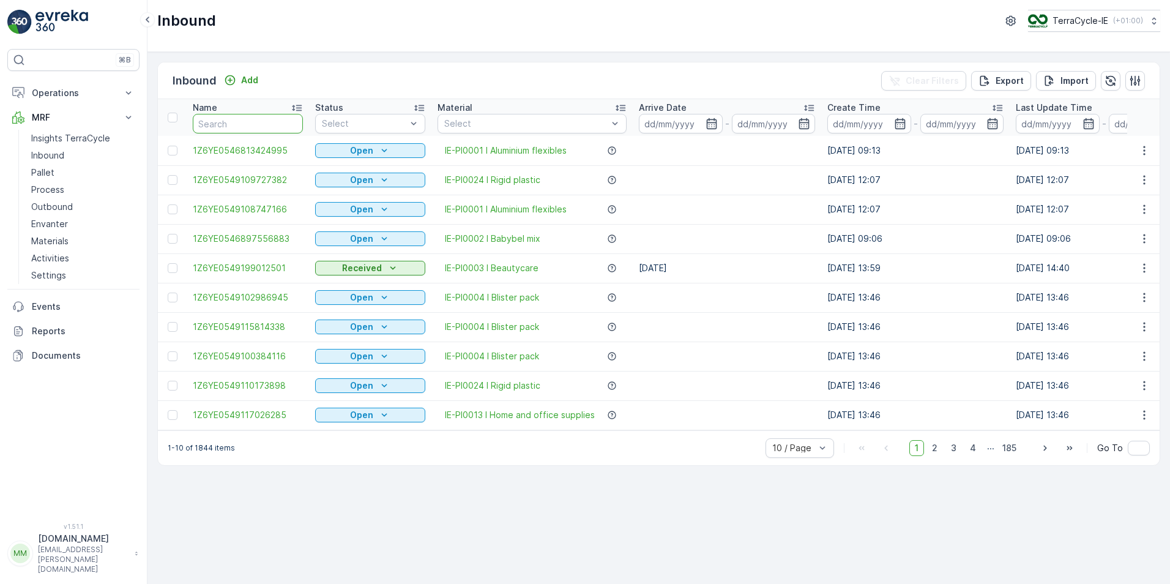
click at [246, 127] on input "text" at bounding box center [248, 124] width 110 height 20
type input "7575"
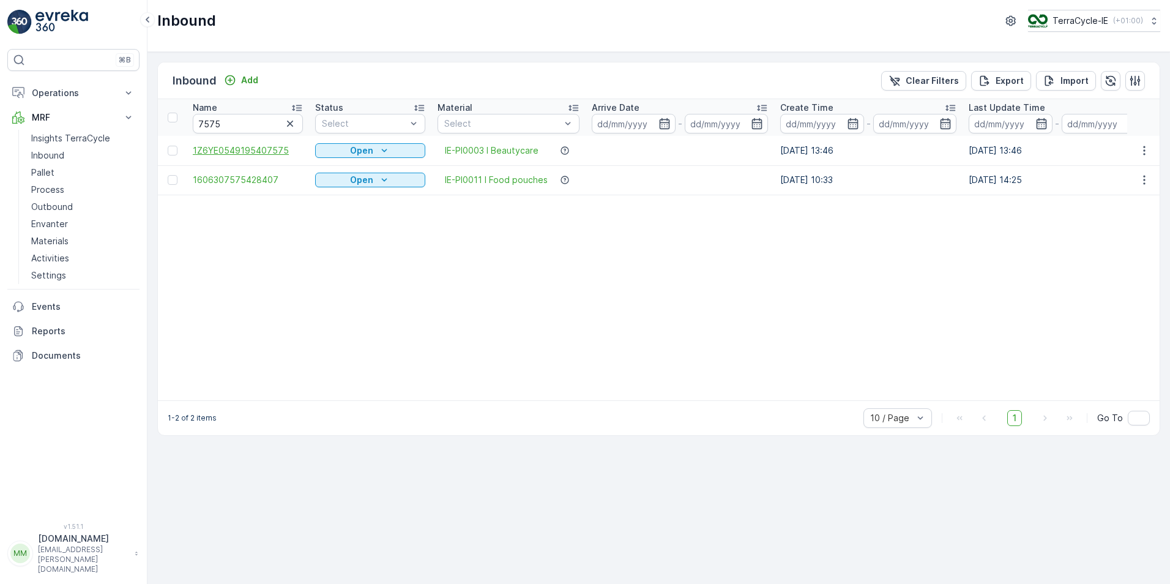
click at [268, 153] on span "1Z6YE0549195407575" at bounding box center [248, 150] width 110 height 12
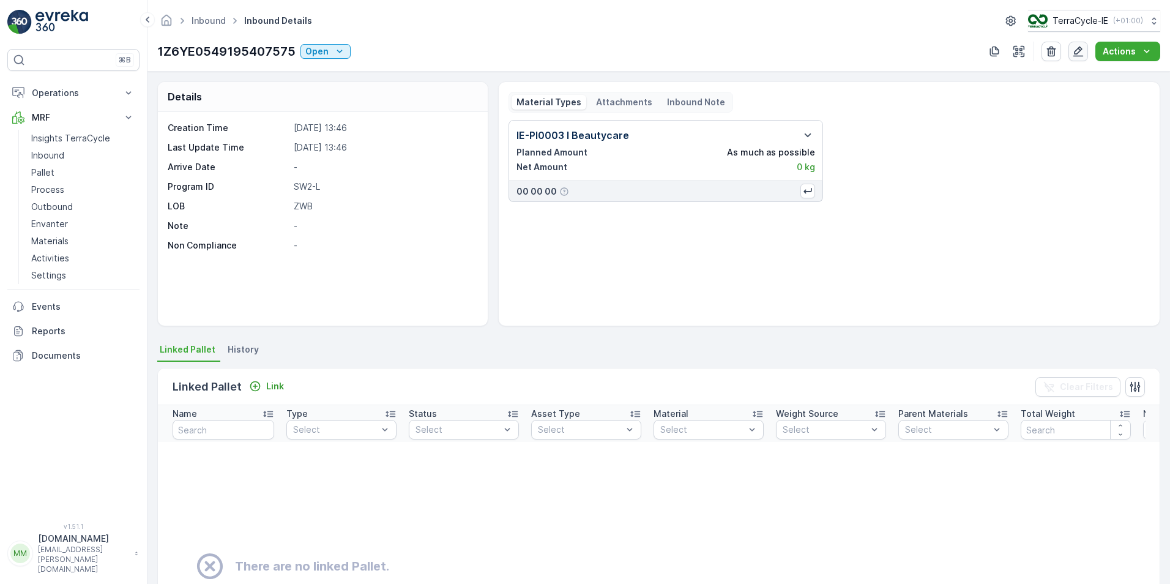
click at [1074, 51] on icon "button" at bounding box center [1078, 51] width 12 height 12
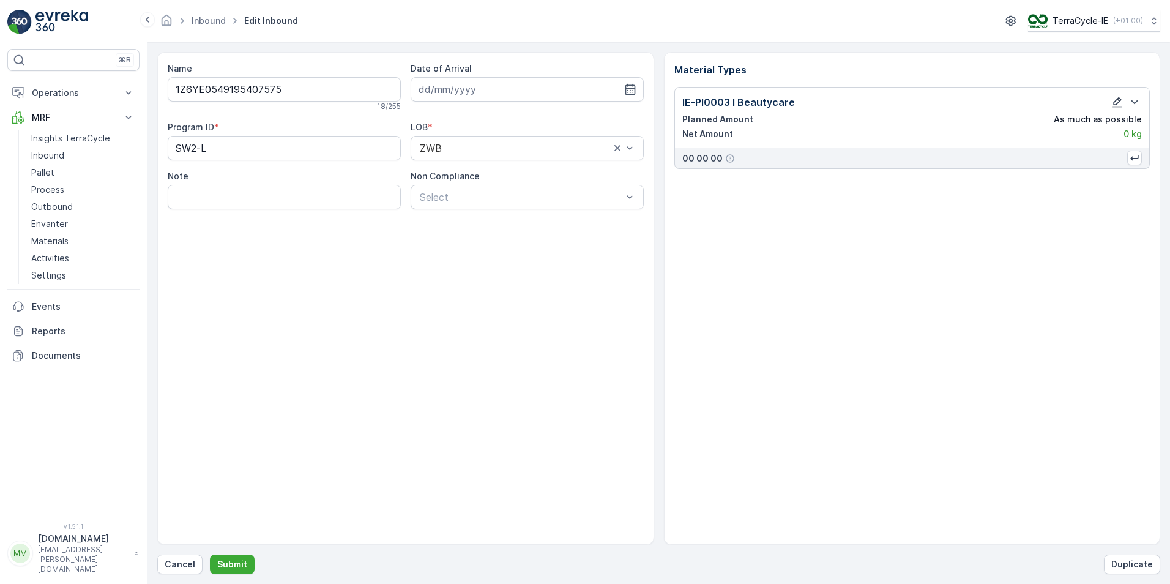
click at [1118, 107] on icon "button" at bounding box center [1117, 102] width 10 height 10
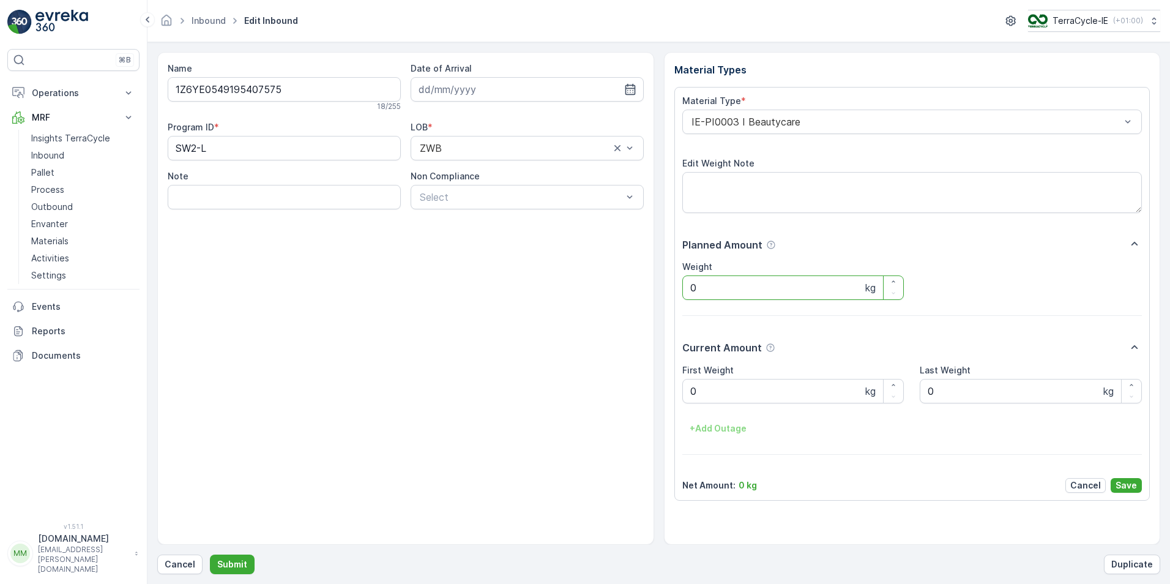
drag, startPoint x: 708, startPoint y: 284, endPoint x: 673, endPoint y: 285, distance: 34.9
click at [673, 285] on div "Material Types Material Type * IE-PI0003 I Beautycare Edit Weight Note Planned …" at bounding box center [912, 298] width 497 height 493
type input "30.00"
drag, startPoint x: 702, startPoint y: 397, endPoint x: 679, endPoint y: 395, distance: 23.3
click at [681, 397] on div "Material Type * IE-PI0003 I Beautycare Edit Weight Note Planned Amount Weight 3…" at bounding box center [912, 294] width 476 height 414
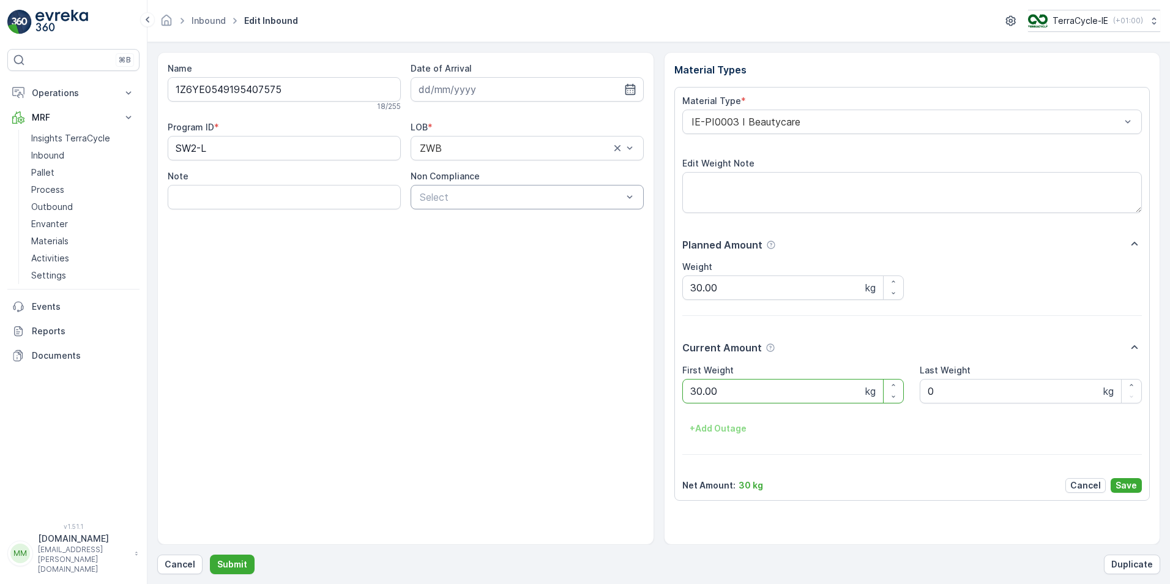
type Weight "30.00"
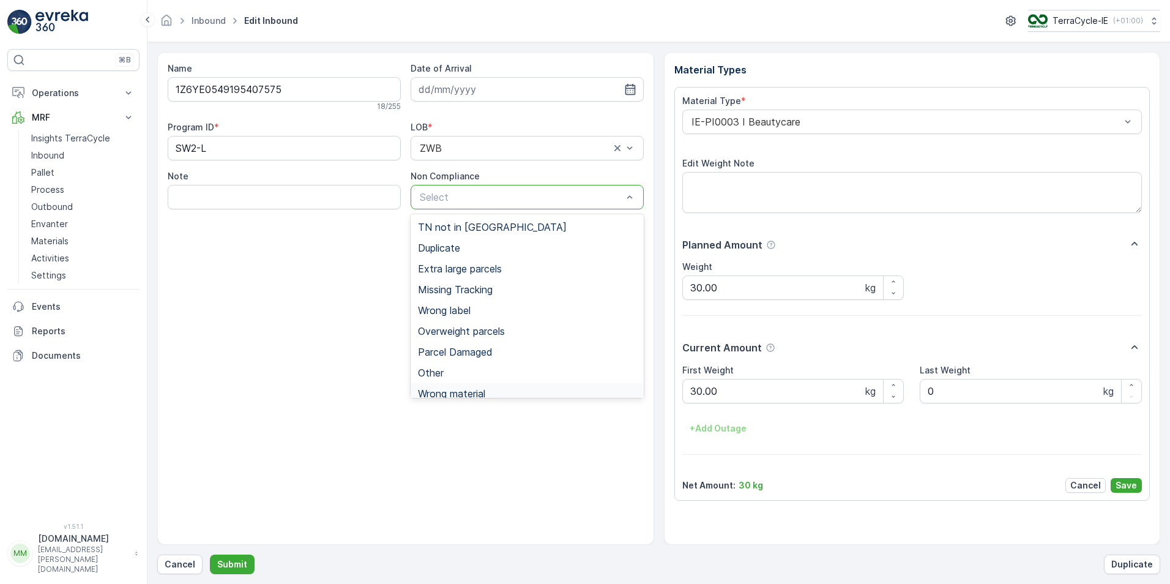
click at [600, 416] on div "Name 1Z6YE0549195407575 18 / 255 Date of Arrival Program ID * SW2-L LOB * ZWB N…" at bounding box center [405, 298] width 497 height 493
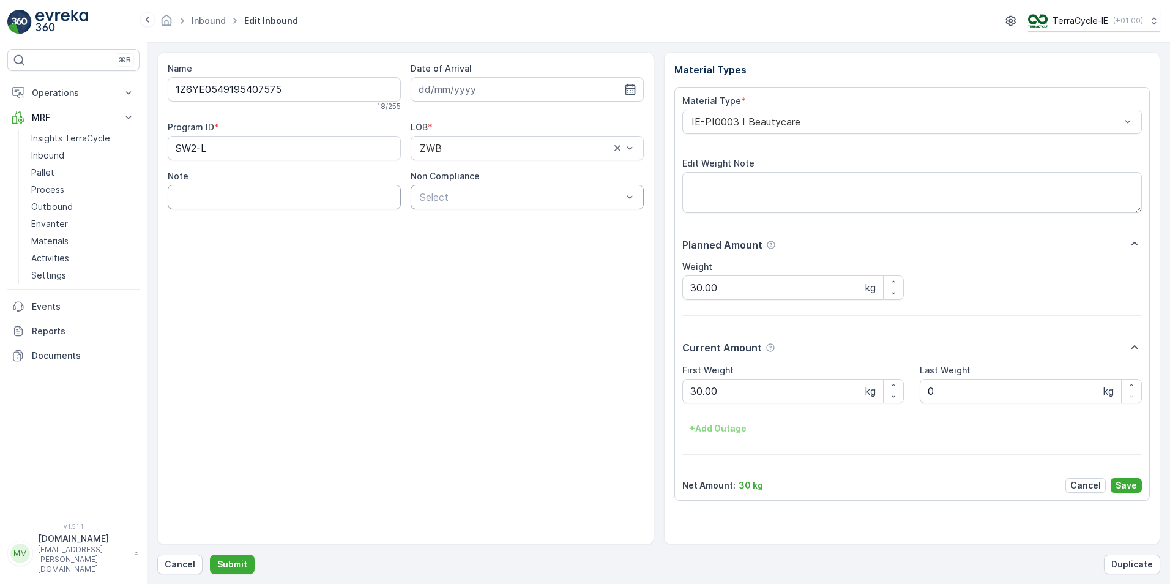
click at [205, 198] on input "Note" at bounding box center [284, 197] width 233 height 24
click at [210, 554] on button "Submit" at bounding box center [232, 564] width 45 height 20
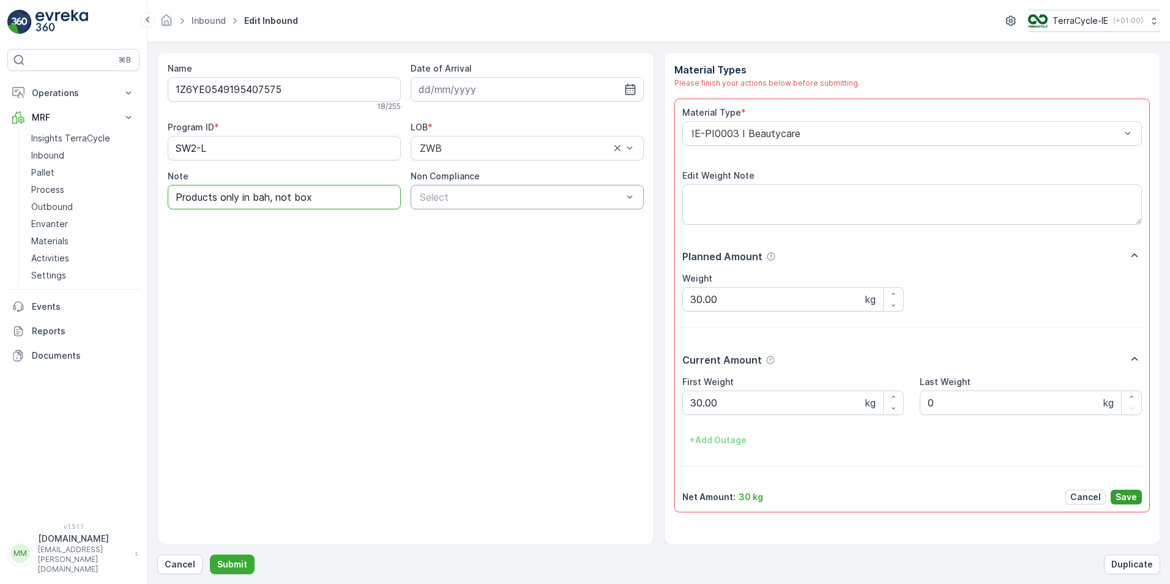
click at [1132, 498] on p "Save" at bounding box center [1125, 497] width 21 height 12
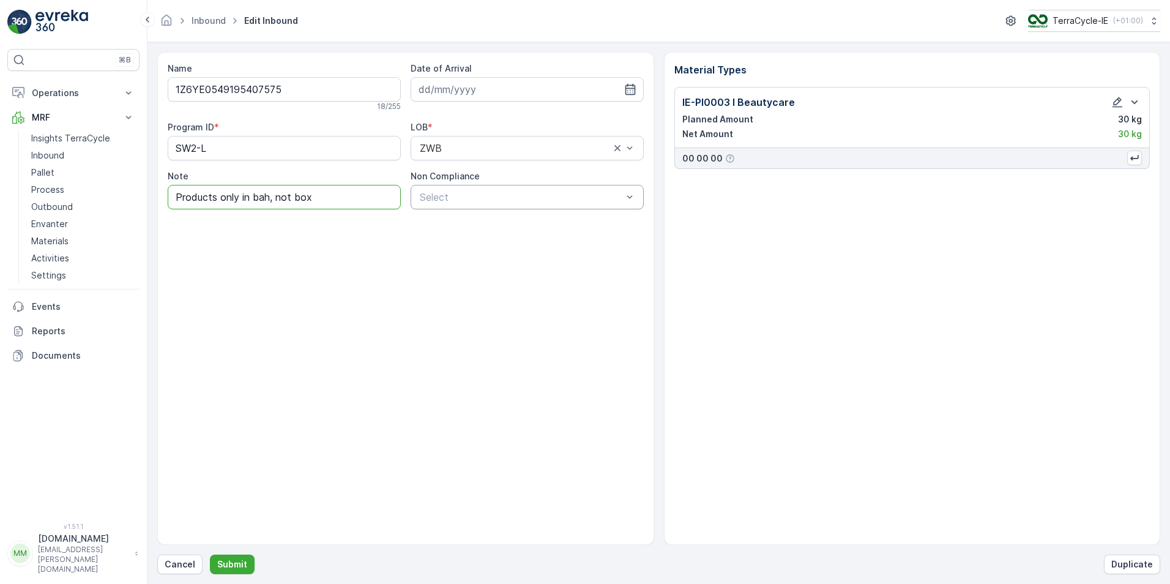
click at [269, 197] on input "Products only in bah, not box" at bounding box center [284, 197] width 233 height 24
click at [311, 198] on input "Products only in bag, not box" at bounding box center [284, 197] width 233 height 24
type input "Products only in bag, not box"
click at [224, 559] on p "Submit" at bounding box center [232, 564] width 30 height 12
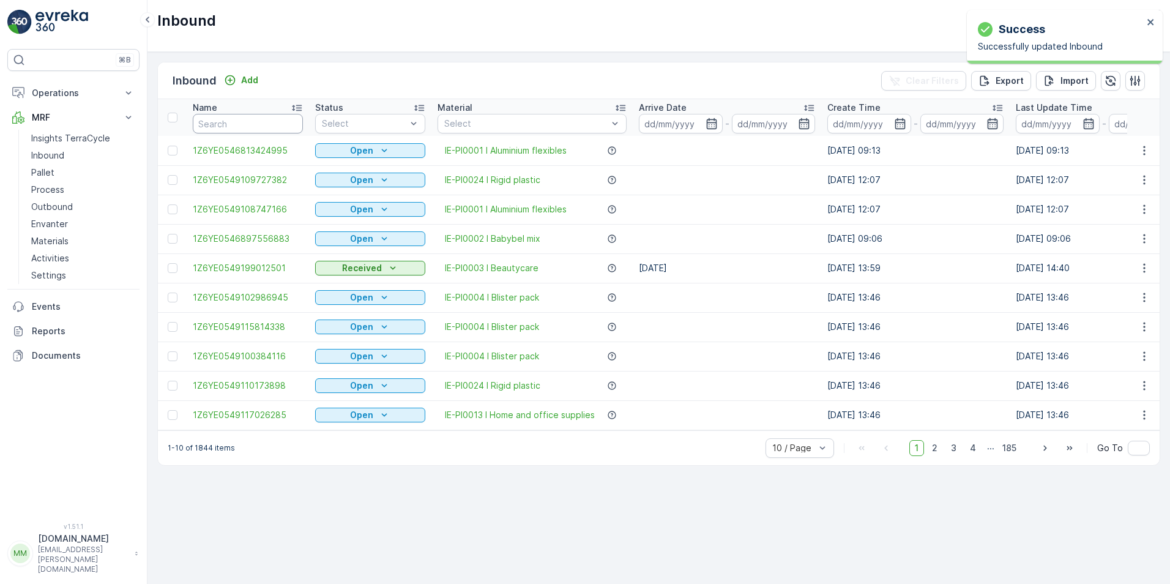
click at [226, 124] on input "text" at bounding box center [248, 124] width 110 height 20
type input "7575"
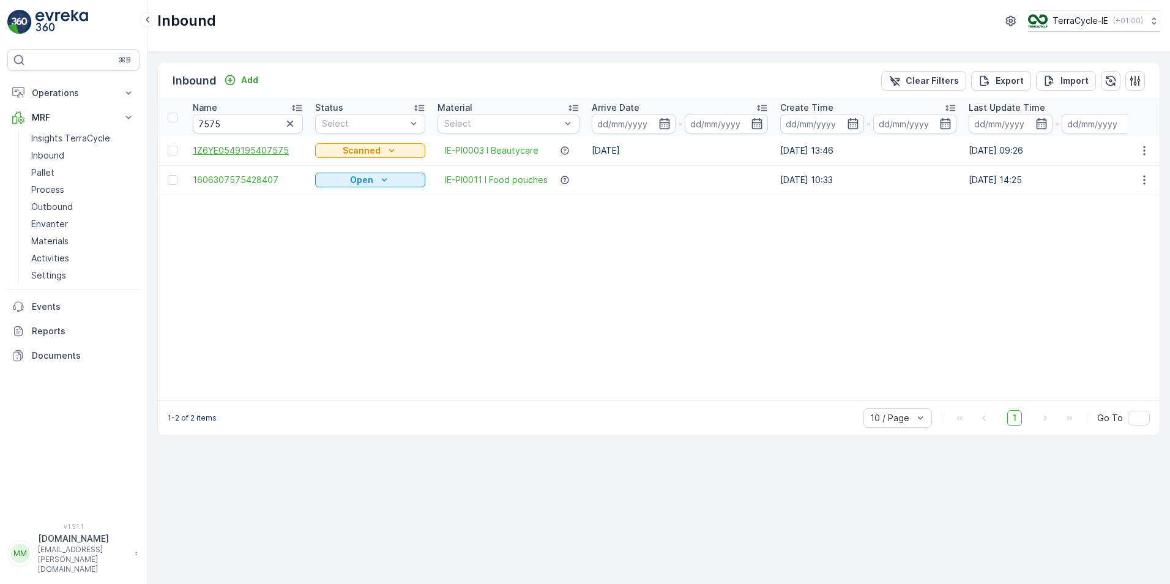
click at [239, 144] on span "1Z6YE0549195407575" at bounding box center [248, 150] width 110 height 12
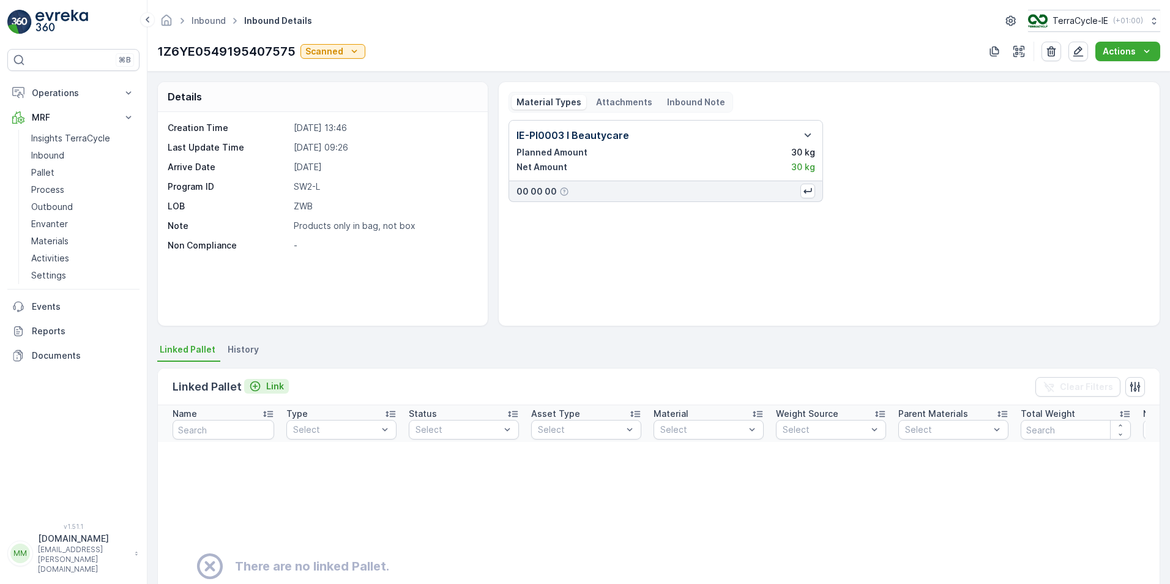
click at [275, 383] on p "Link" at bounding box center [275, 386] width 18 height 12
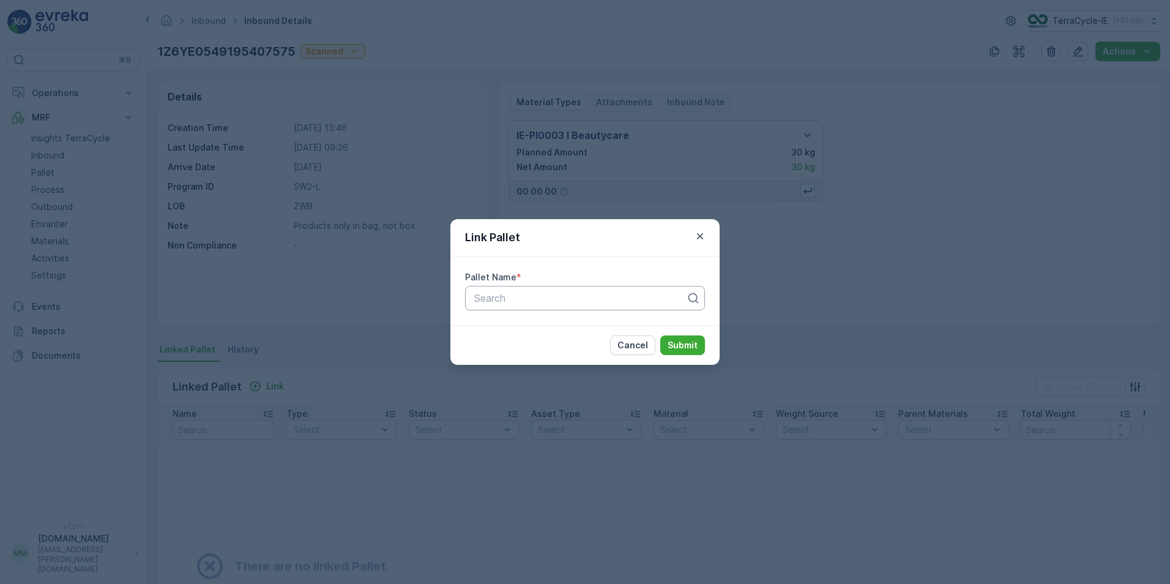
click at [644, 289] on div "Search" at bounding box center [585, 298] width 240 height 24
type input "pall"
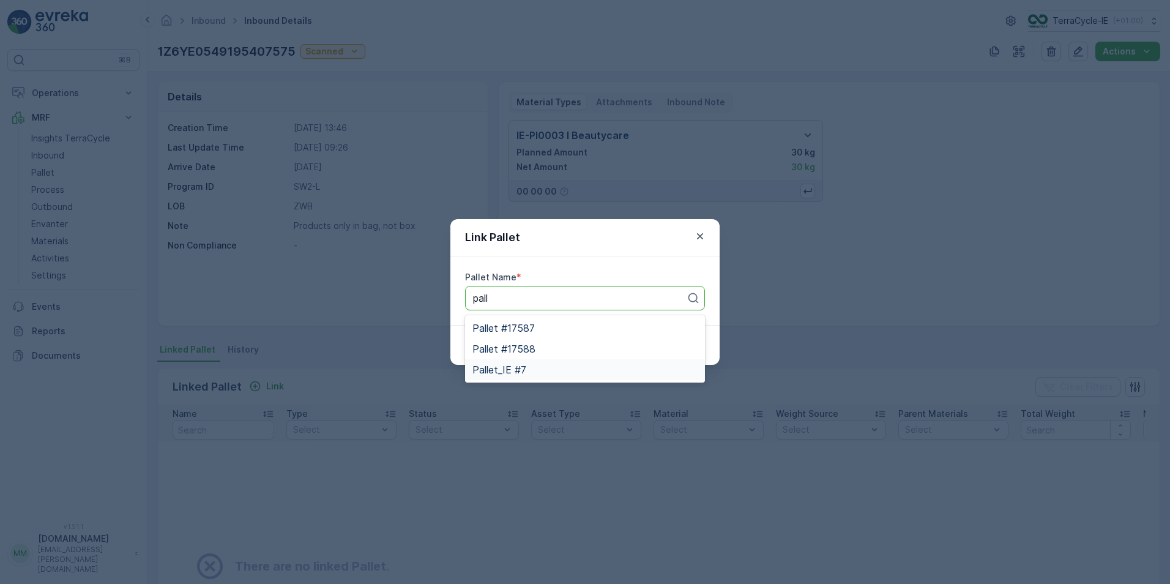
click at [517, 372] on span "Pallet_IE #7" at bounding box center [499, 369] width 54 height 11
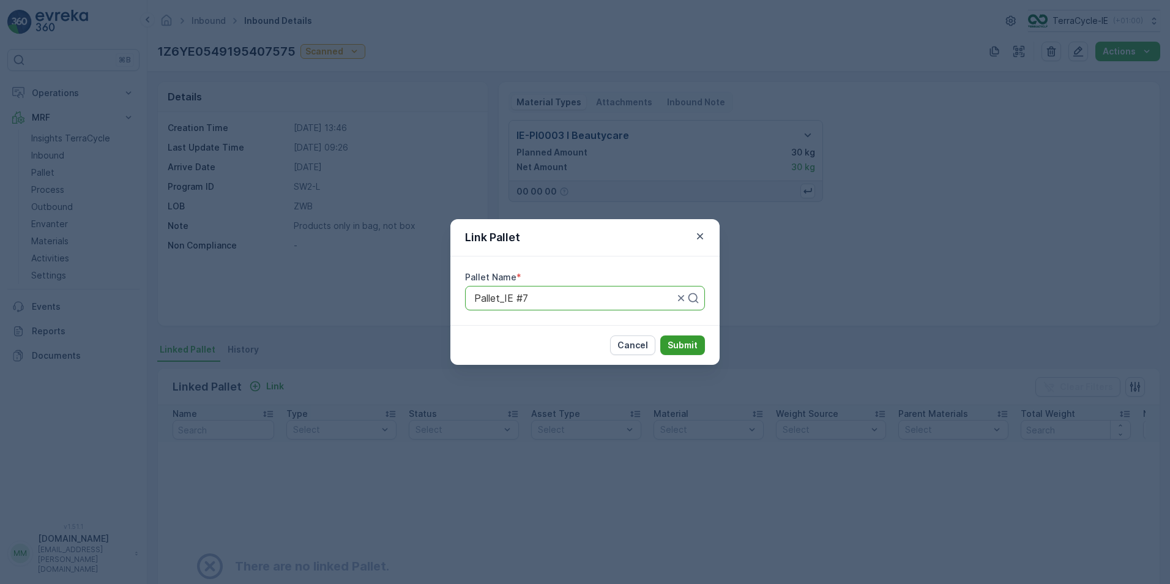
click at [697, 346] on p "Submit" at bounding box center [683, 345] width 30 height 12
